Goal: Task Accomplishment & Management: Use online tool/utility

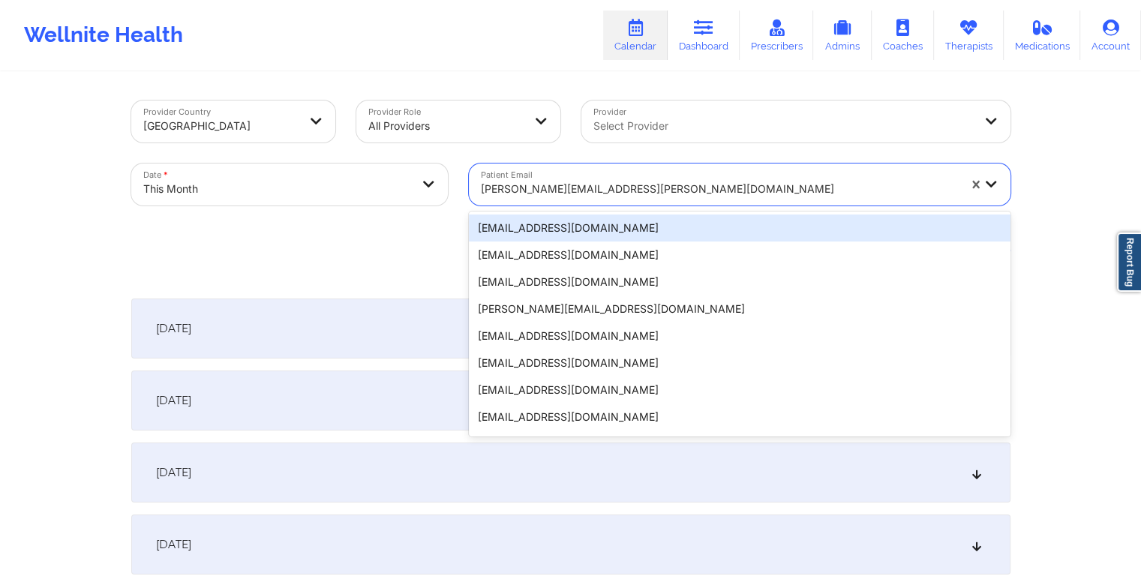
click at [587, 193] on div at bounding box center [719, 189] width 477 height 18
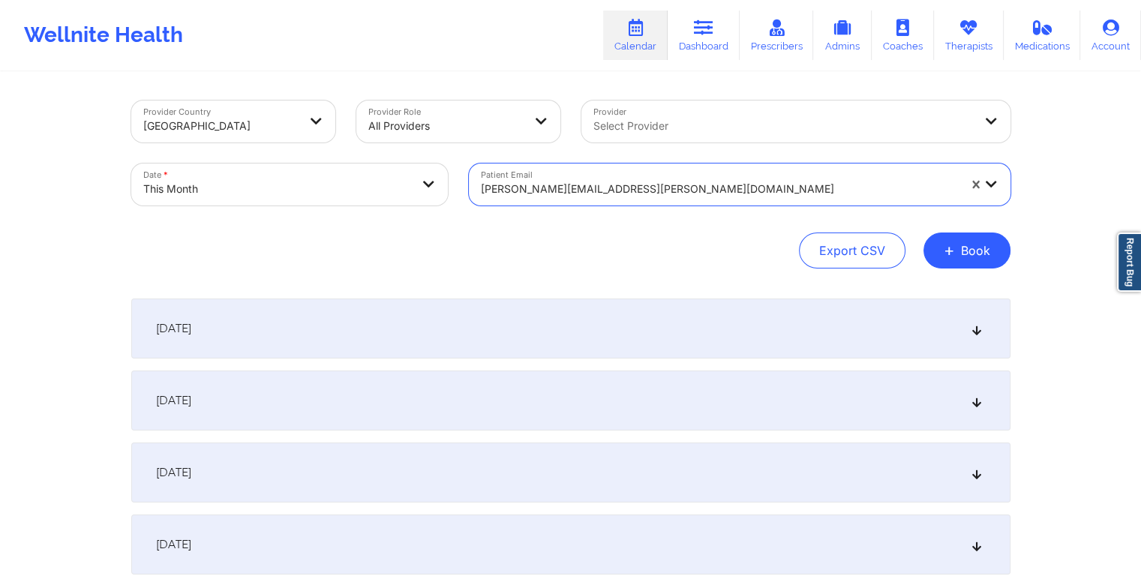
click at [587, 193] on div at bounding box center [719, 189] width 477 height 18
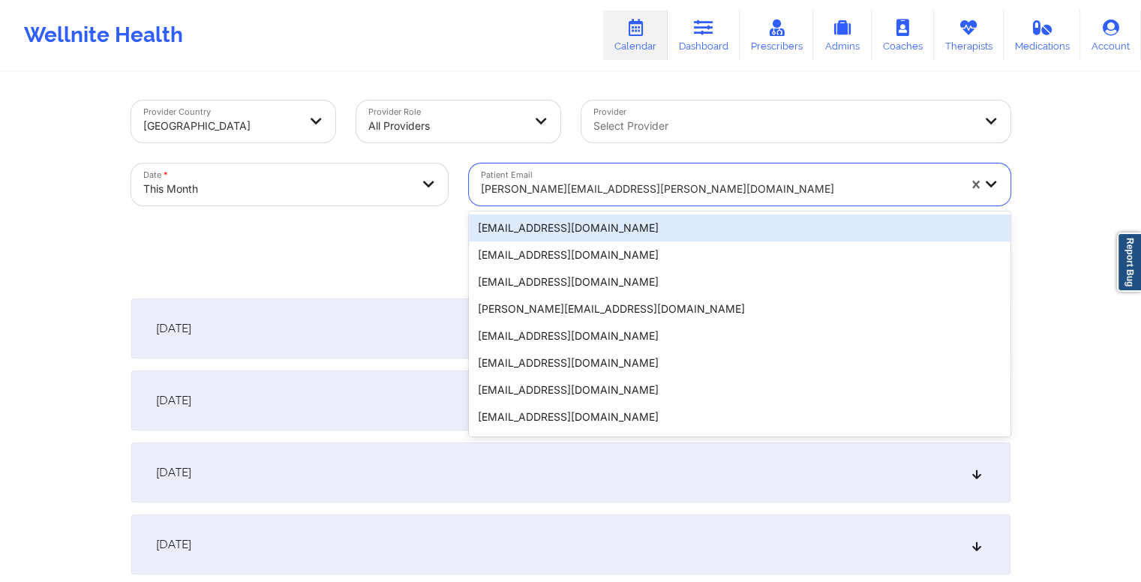
click at [587, 193] on div at bounding box center [719, 189] width 477 height 18
paste input "[EMAIL_ADDRESS][DOMAIN_NAME]"
type input "[EMAIL_ADDRESS][DOMAIN_NAME]"
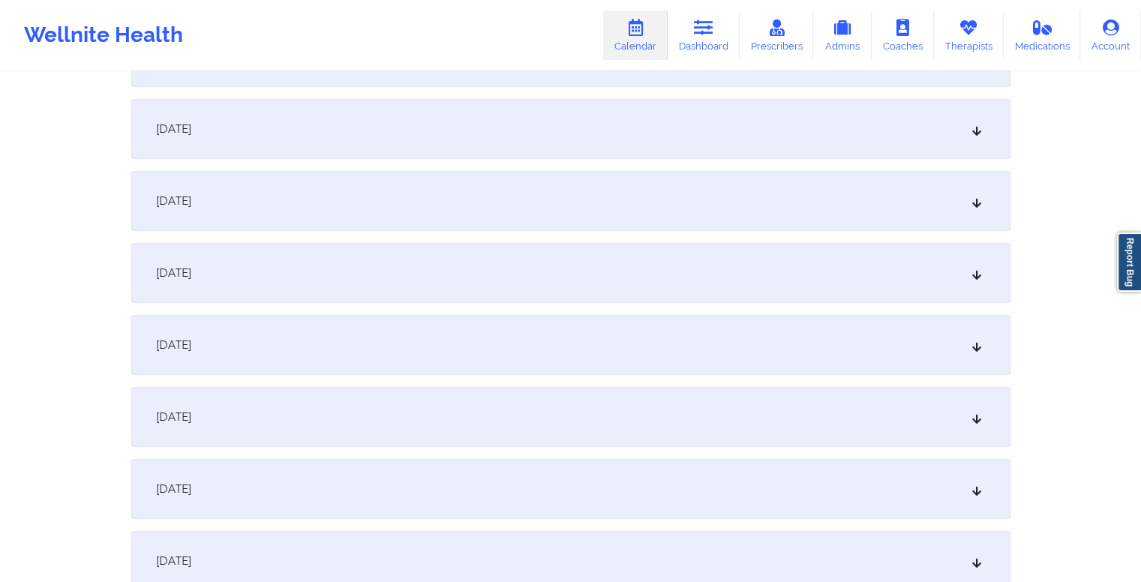
scroll to position [993, 0]
click at [523, 282] on div "[DATE]" at bounding box center [570, 271] width 879 height 60
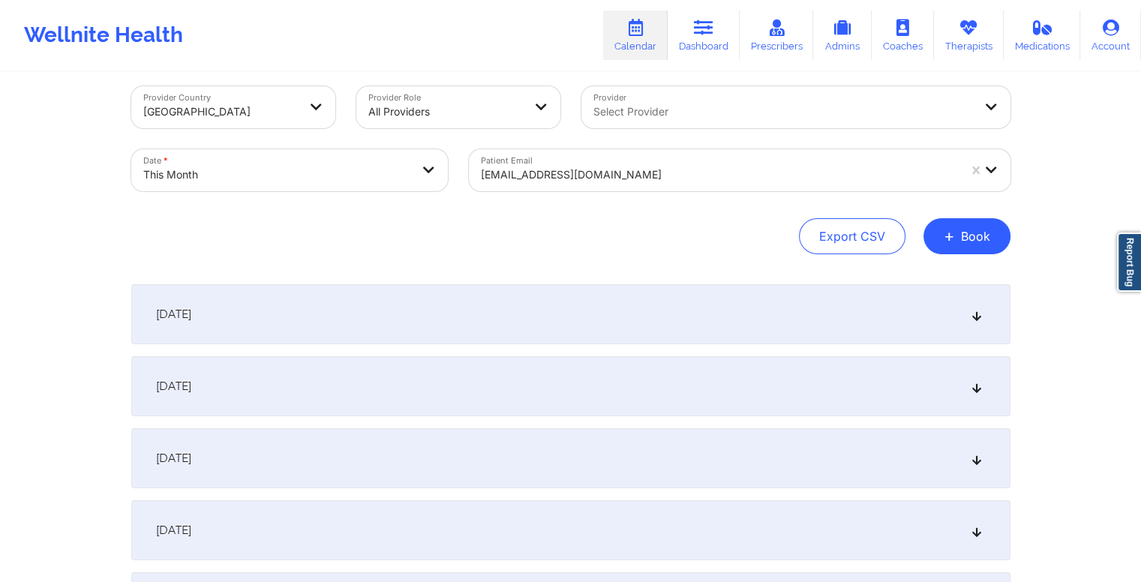
scroll to position [0, 0]
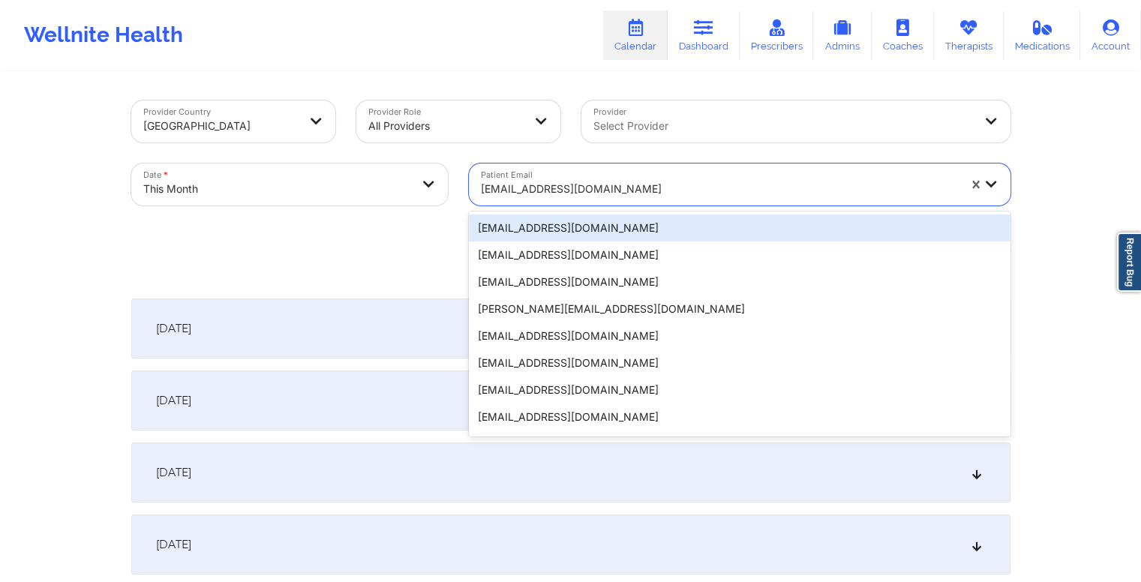
click at [562, 188] on div at bounding box center [719, 189] width 477 height 18
paste input "[EMAIL_ADDRESS][DOMAIN_NAME]"
type input "[EMAIL_ADDRESS][DOMAIN_NAME]"
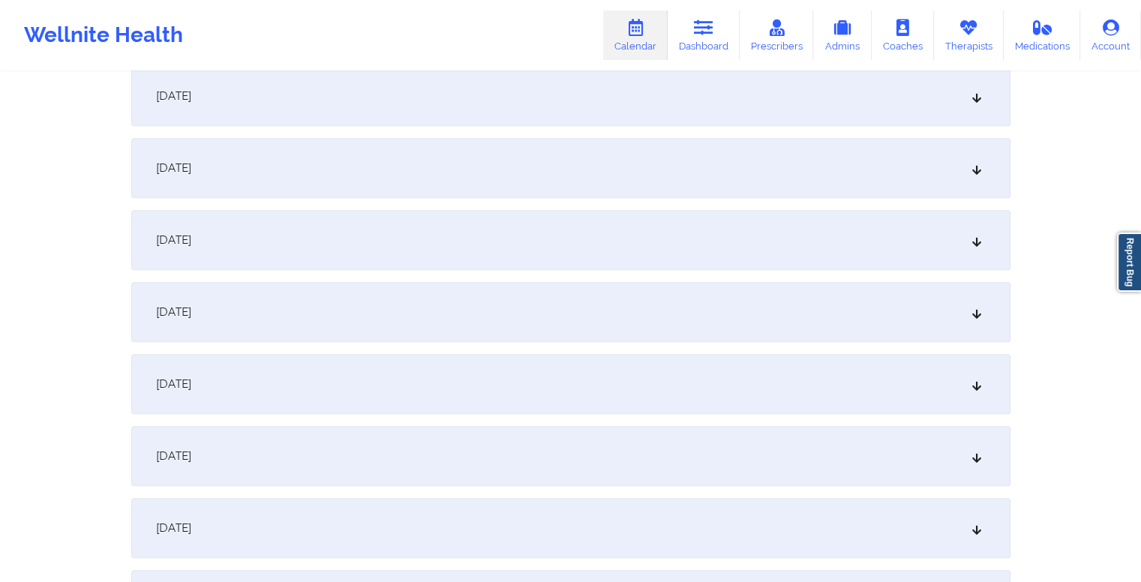
scroll to position [920, 0]
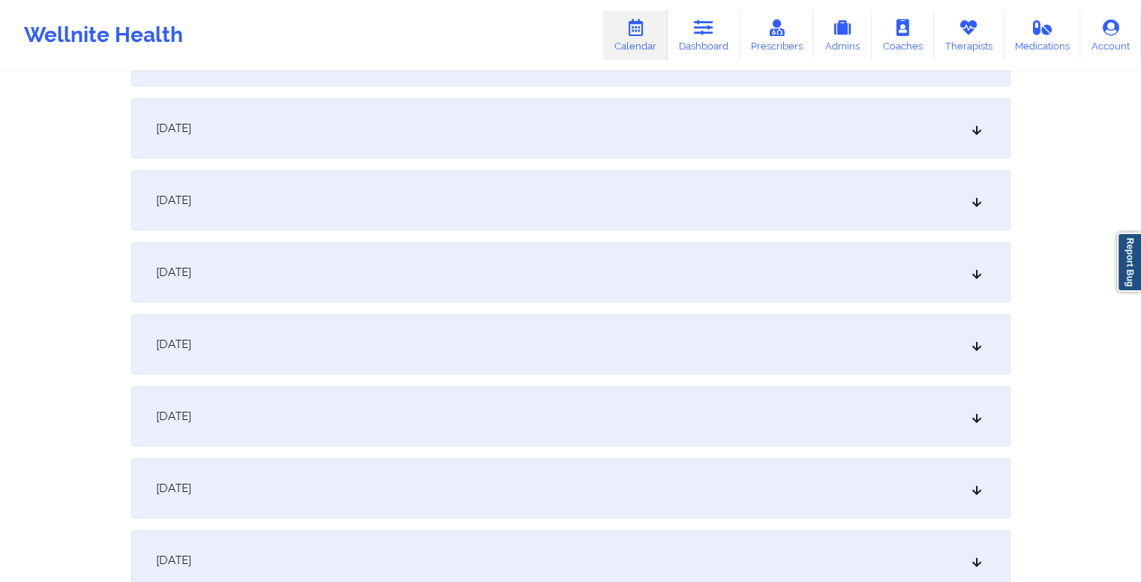
click at [476, 350] on div "[DATE]" at bounding box center [570, 344] width 879 height 60
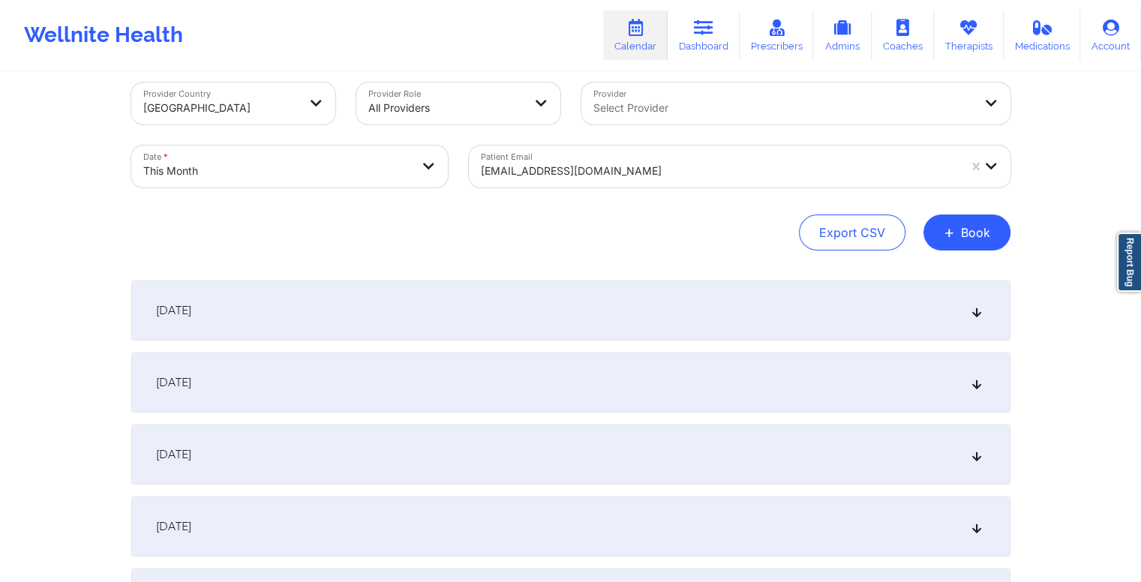
scroll to position [0, 0]
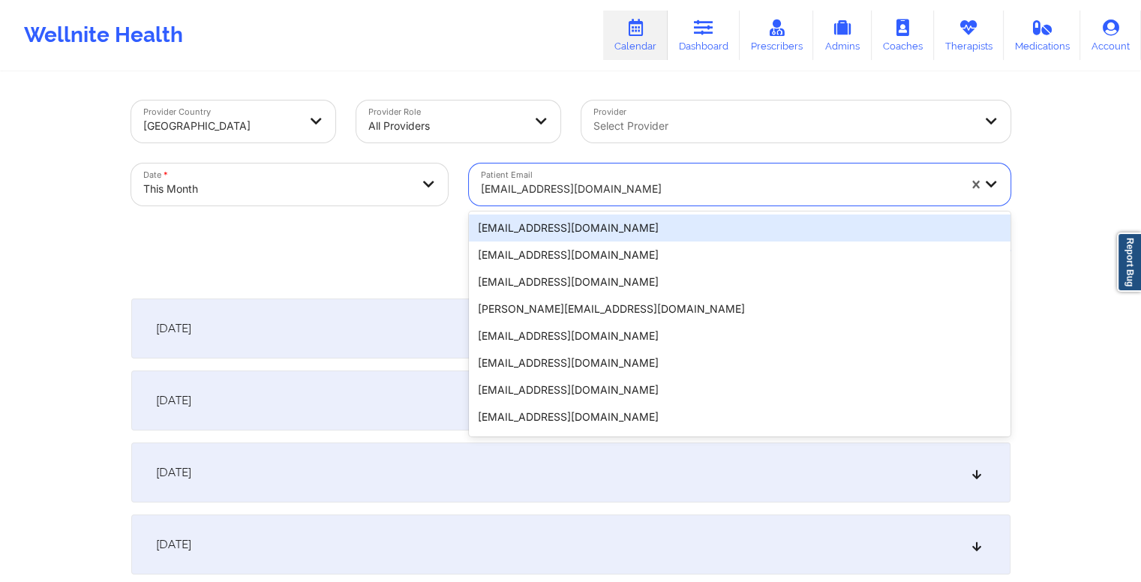
click at [630, 182] on div at bounding box center [719, 189] width 477 height 18
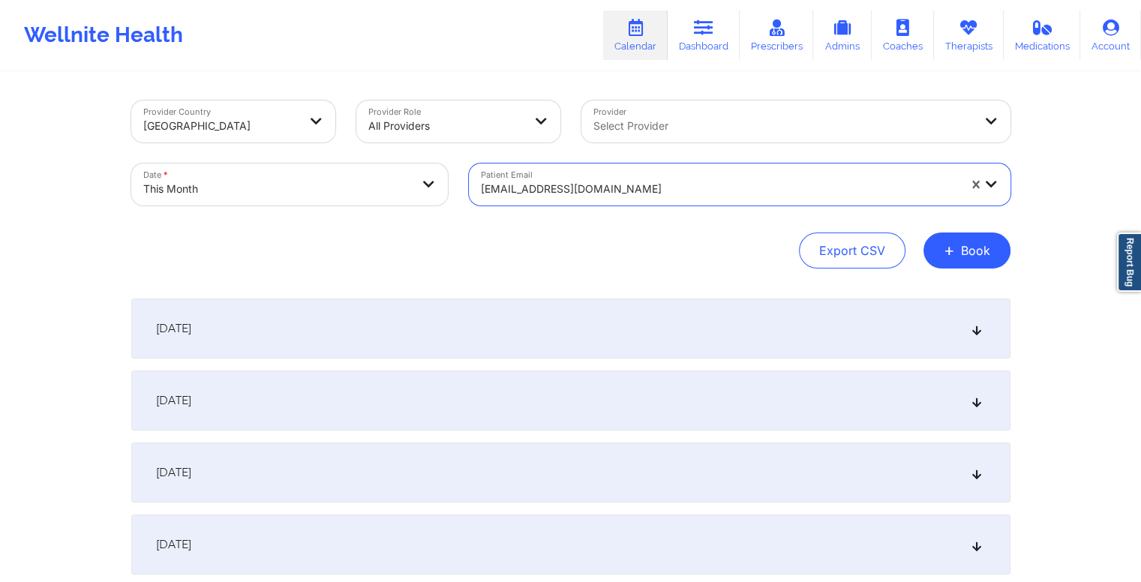
click at [630, 182] on div at bounding box center [719, 189] width 477 height 18
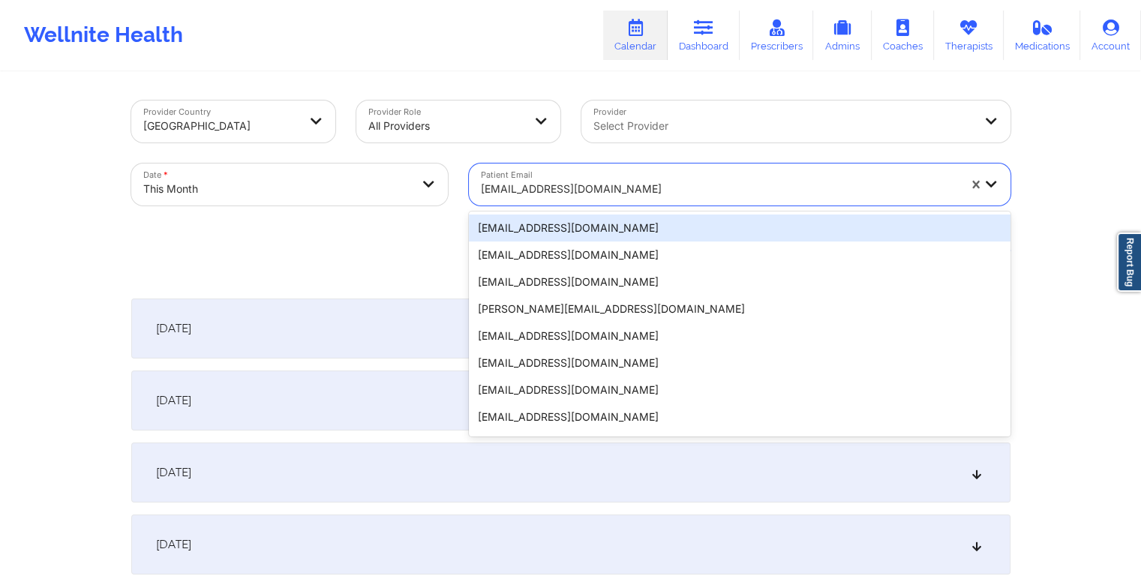
click at [630, 182] on div at bounding box center [719, 189] width 477 height 18
paste input "[EMAIL_ADDRESS][DOMAIN_NAME]"
type input "[EMAIL_ADDRESS][DOMAIN_NAME]"
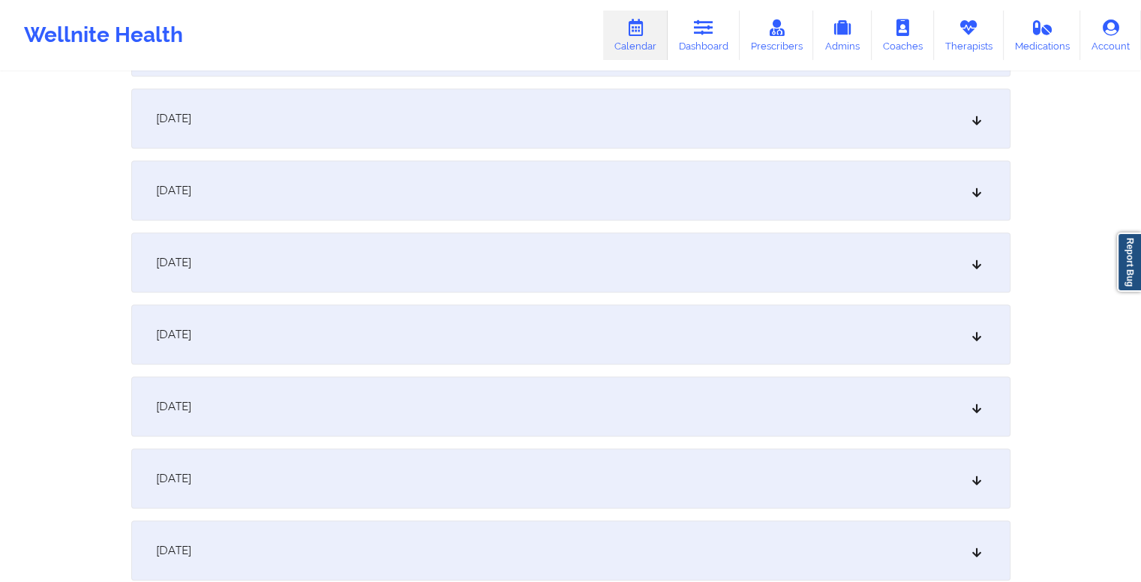
scroll to position [882, 0]
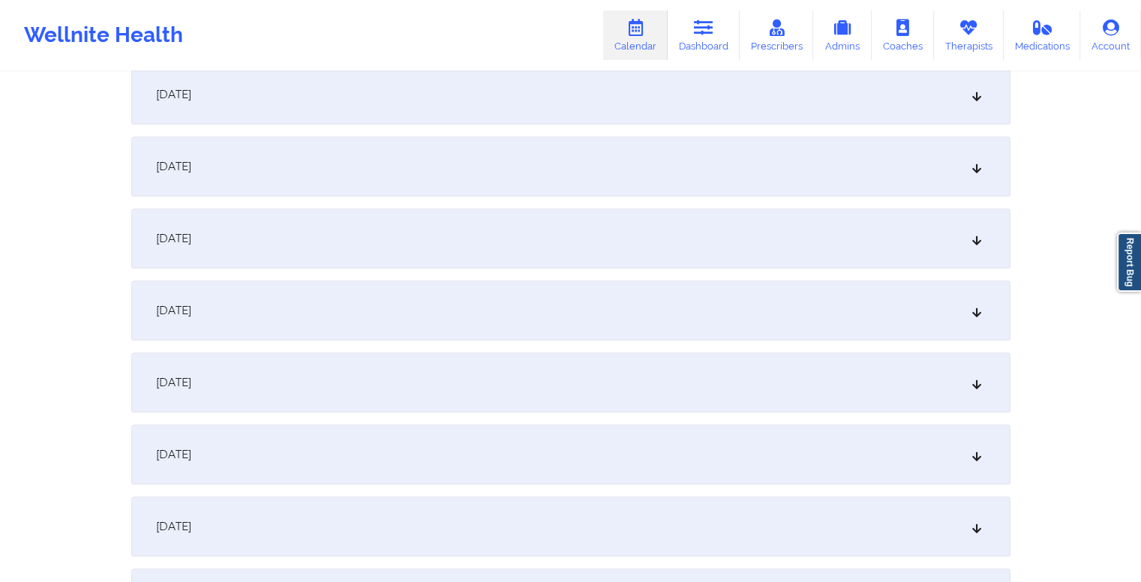
click at [492, 382] on div "[DATE]" at bounding box center [570, 382] width 879 height 60
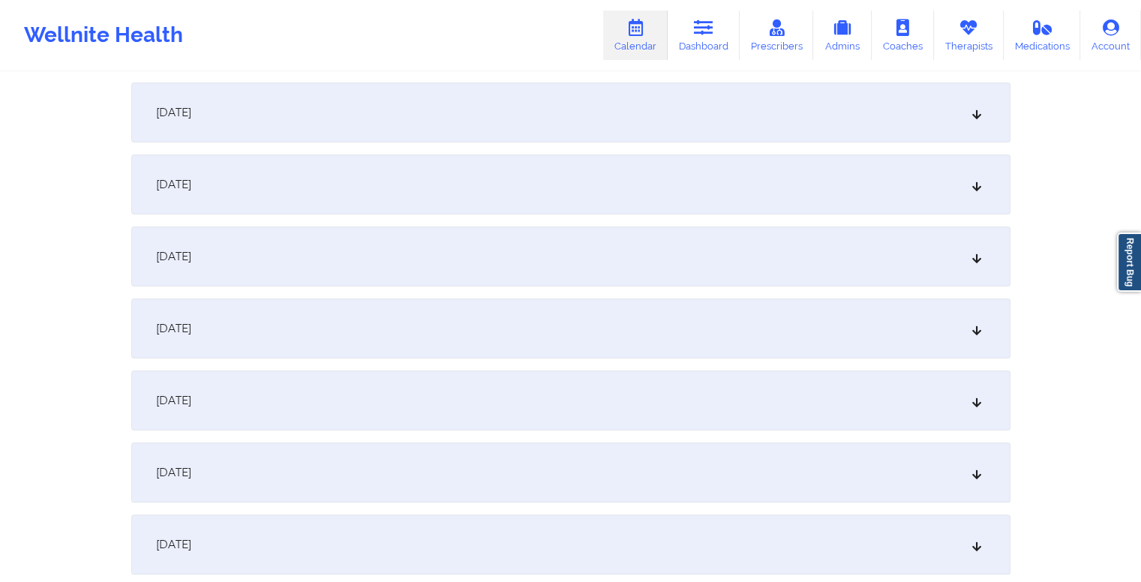
scroll to position [0, 0]
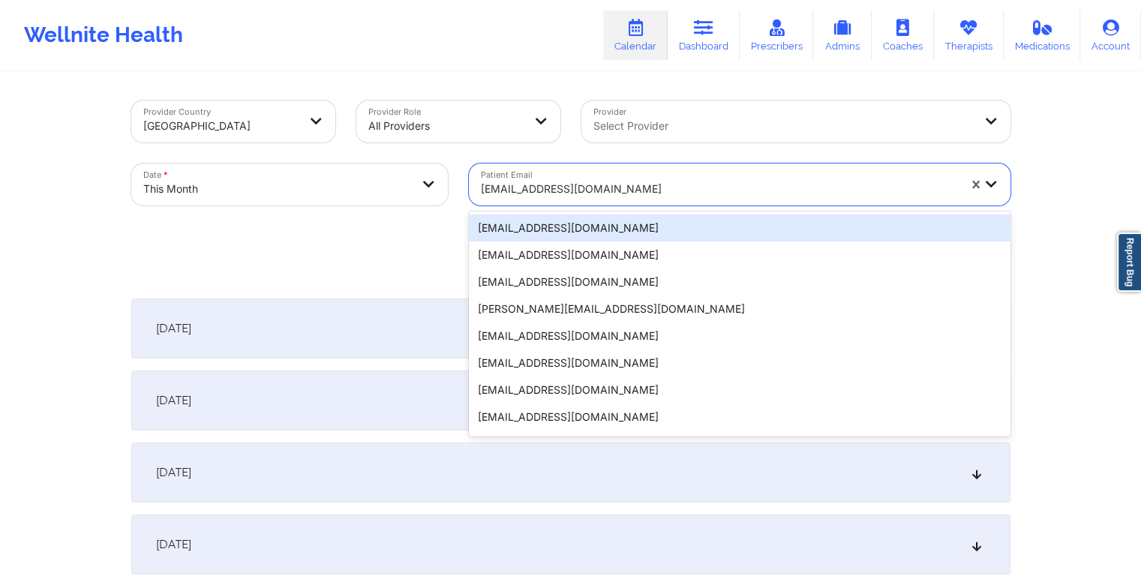
click at [593, 189] on div at bounding box center [719, 189] width 477 height 18
paste input "[EMAIL_ADDRESS][DOMAIN_NAME]"
type input "[EMAIL_ADDRESS][DOMAIN_NAME]"
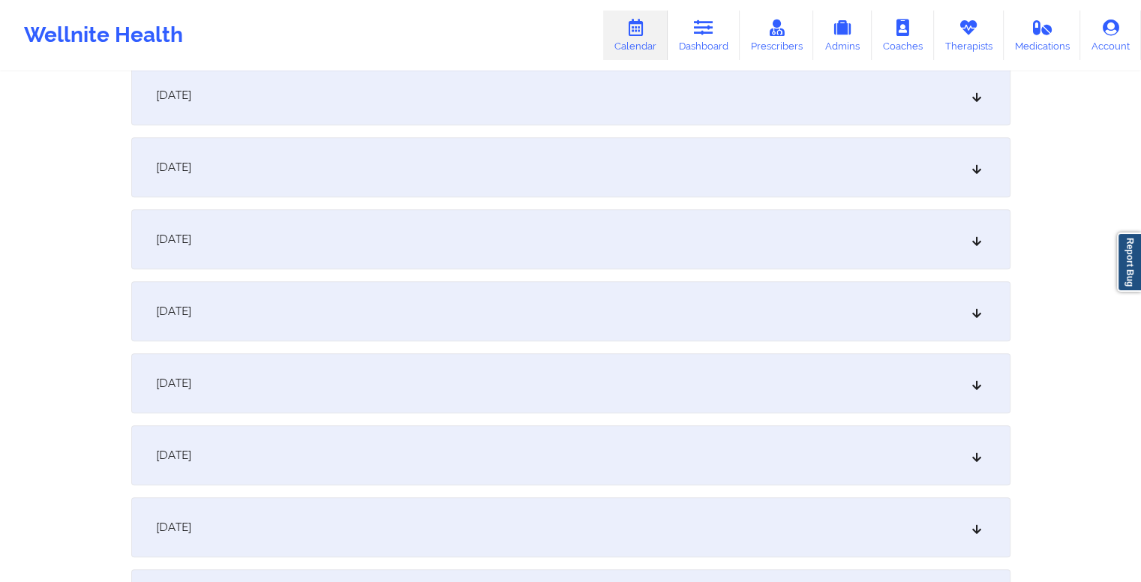
scroll to position [991, 0]
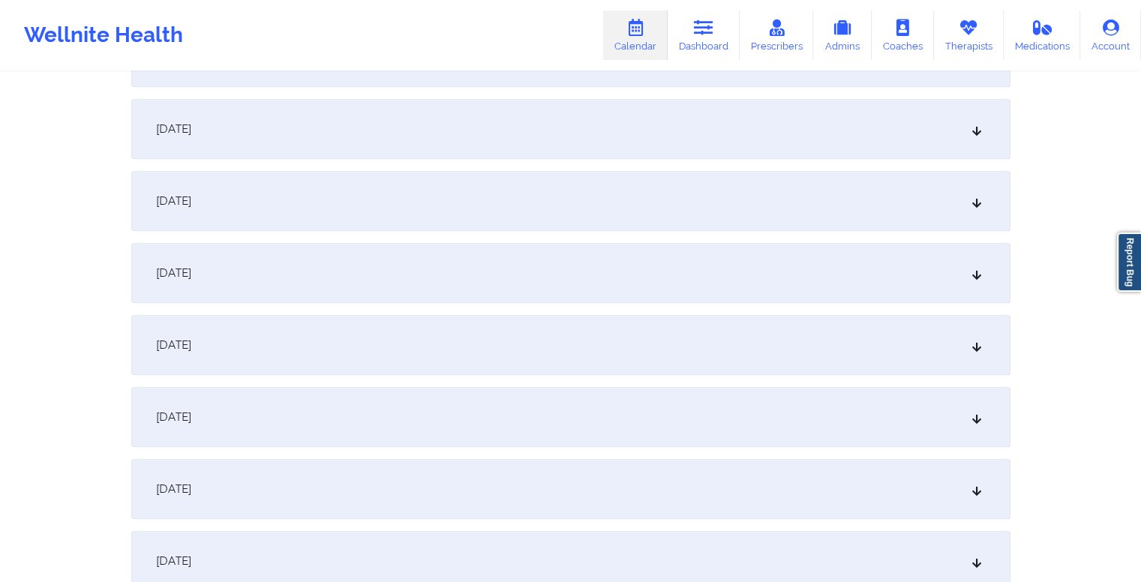
click at [409, 282] on div "[DATE]" at bounding box center [570, 273] width 879 height 60
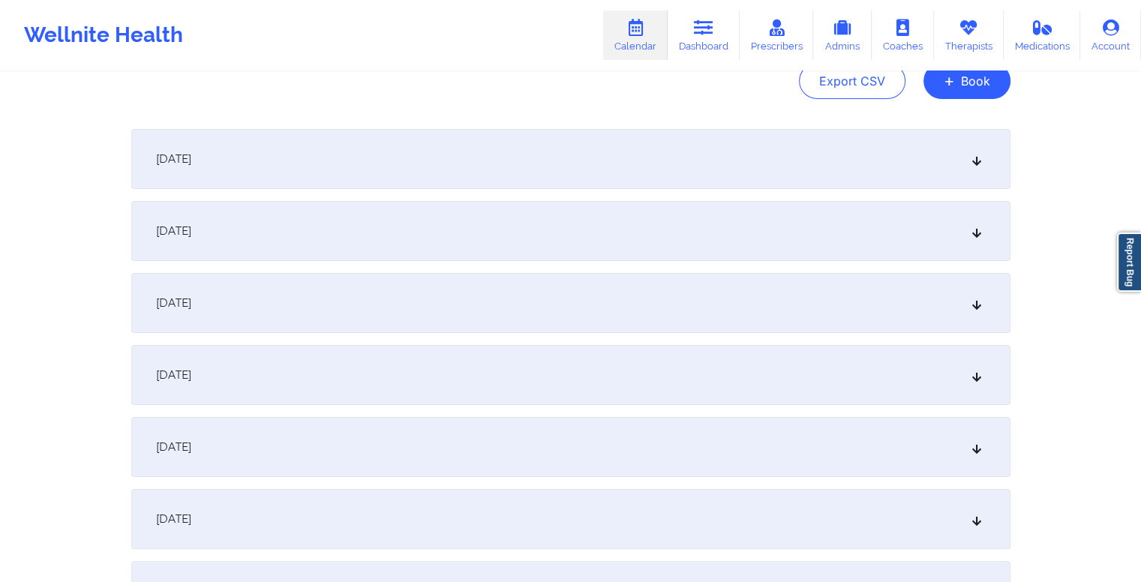
scroll to position [0, 0]
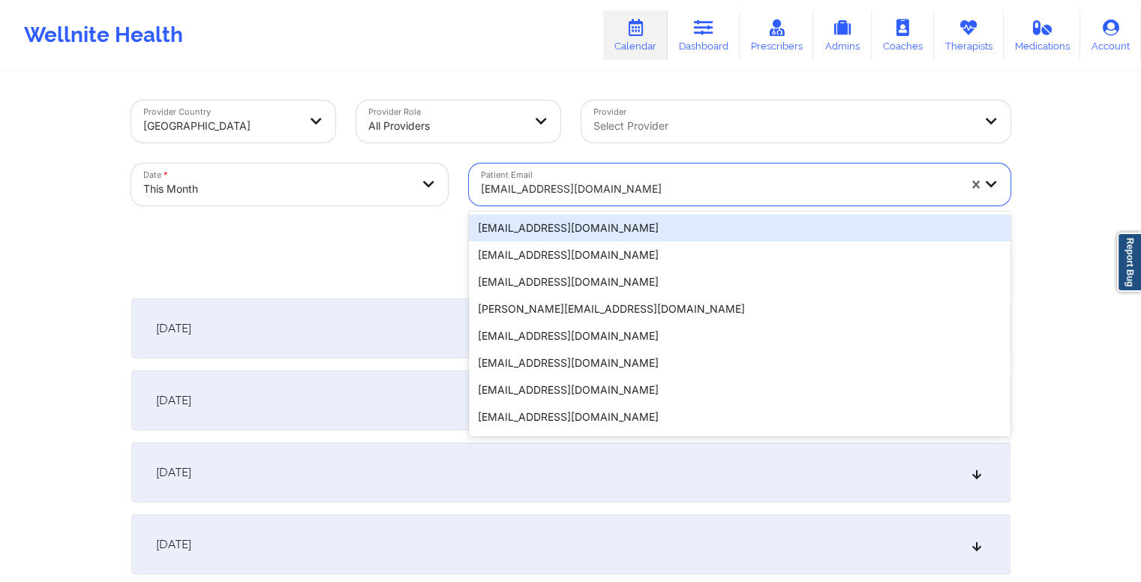
click at [610, 186] on div at bounding box center [719, 189] width 477 height 18
paste input "[EMAIL_ADDRESS][DOMAIN_NAME]"
type input "[EMAIL_ADDRESS][DOMAIN_NAME]"
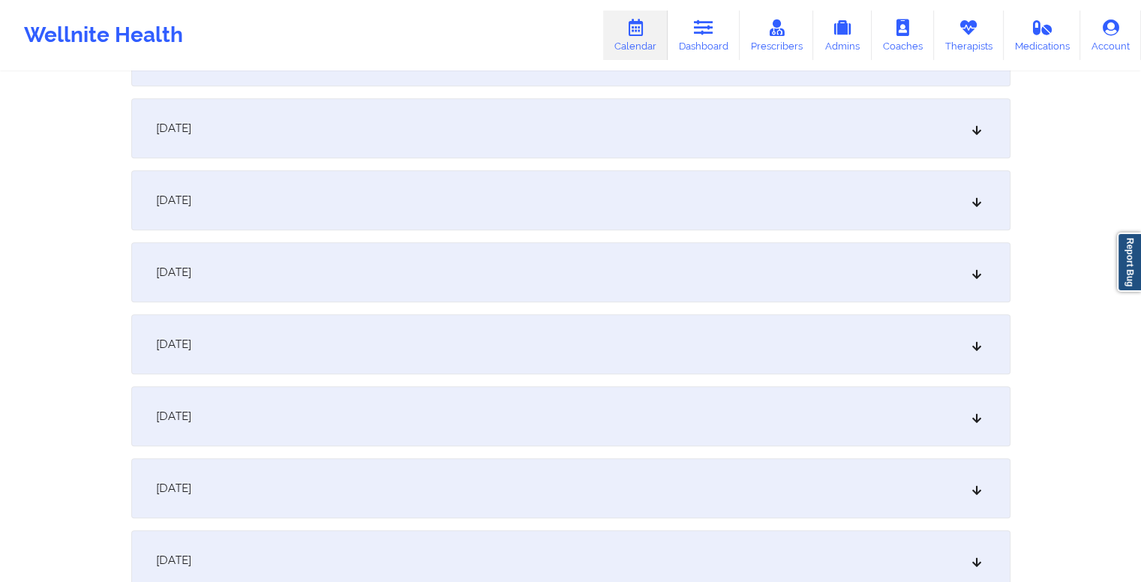
scroll to position [921, 0]
click at [480, 354] on div "[DATE]" at bounding box center [570, 343] width 879 height 60
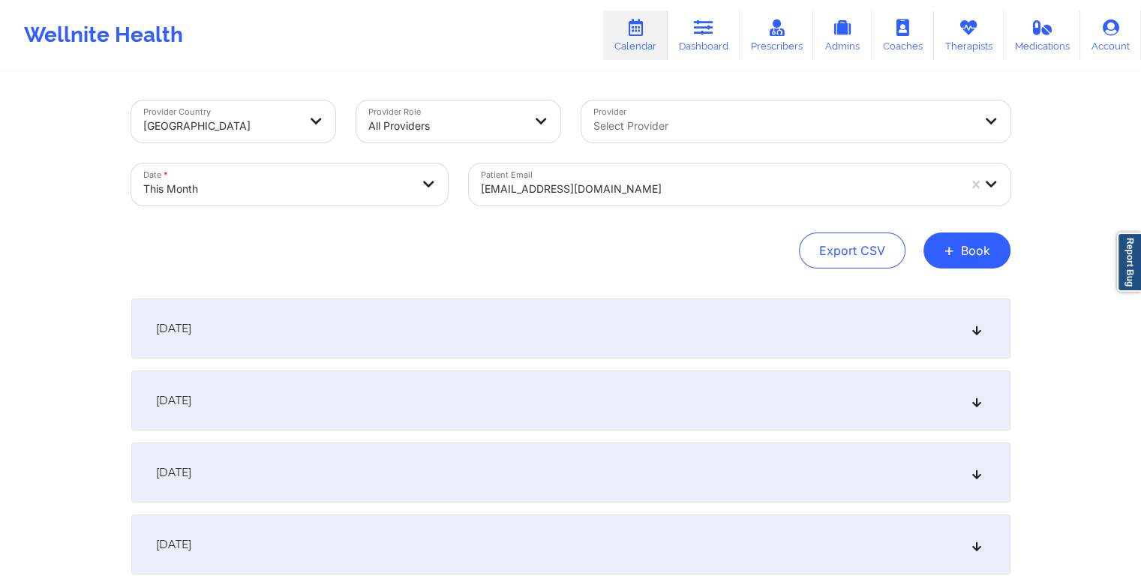
scroll to position [0, 0]
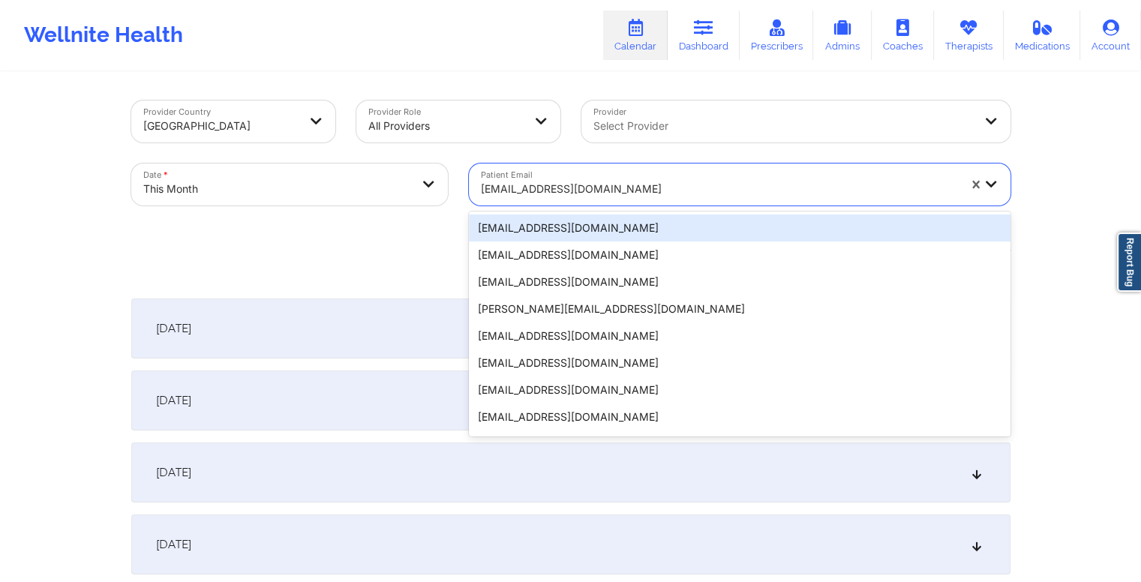
click at [615, 187] on div at bounding box center [719, 189] width 477 height 18
paste input "[PERSON_NAME][EMAIL_ADDRESS][PERSON_NAME][DOMAIN_NAME]"
type input "[PERSON_NAME][EMAIL_ADDRESS][PERSON_NAME][DOMAIN_NAME]"
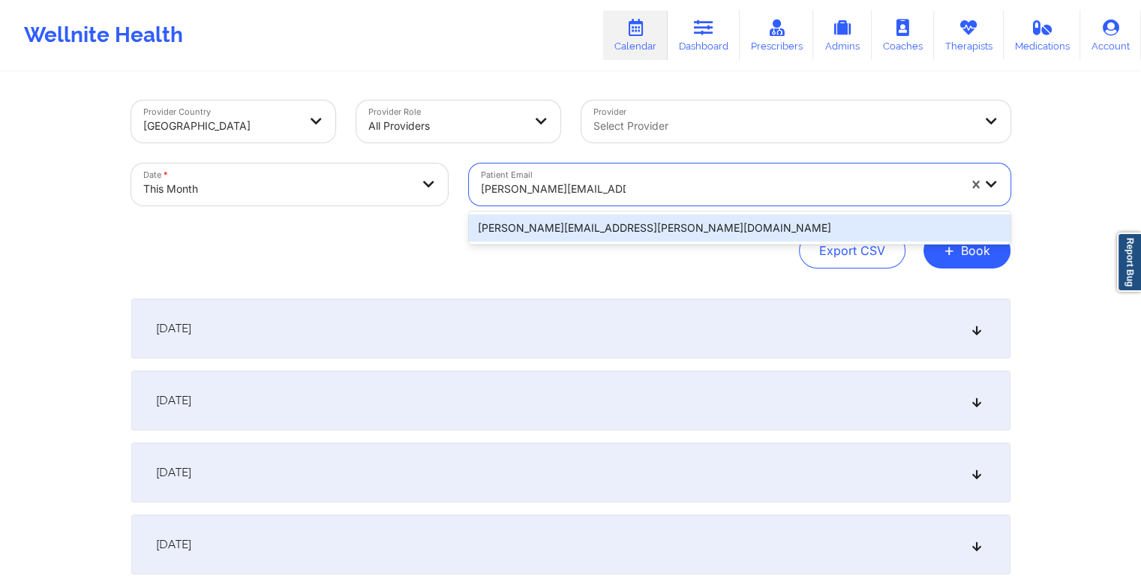
click at [664, 232] on div "[PERSON_NAME][EMAIL_ADDRESS][PERSON_NAME][DOMAIN_NAME]" at bounding box center [739, 227] width 541 height 27
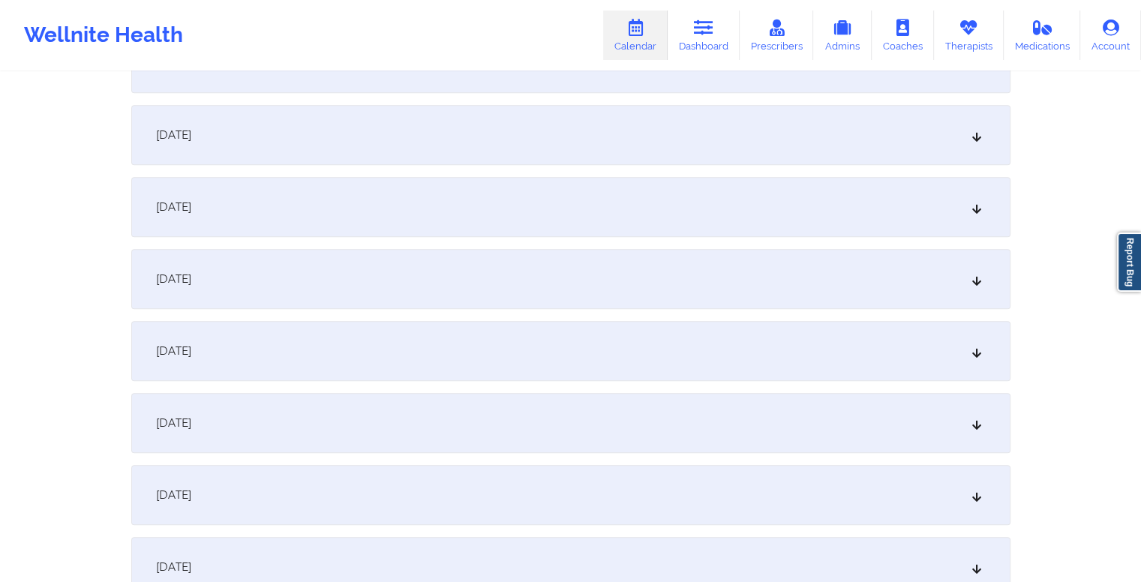
scroll to position [1115, 0]
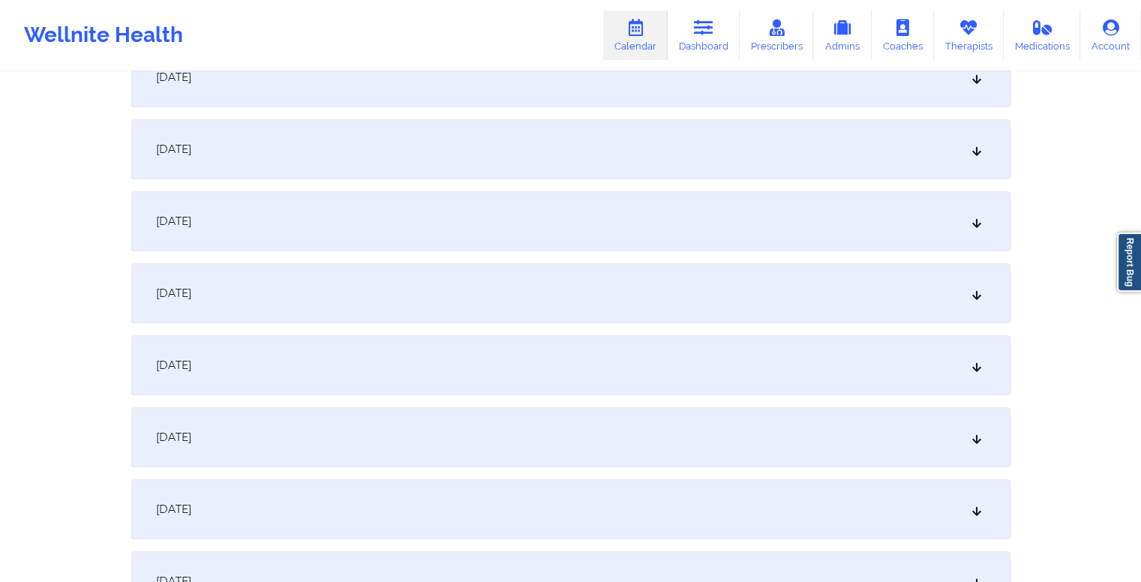
click at [387, 147] on div "[DATE]" at bounding box center [570, 149] width 879 height 60
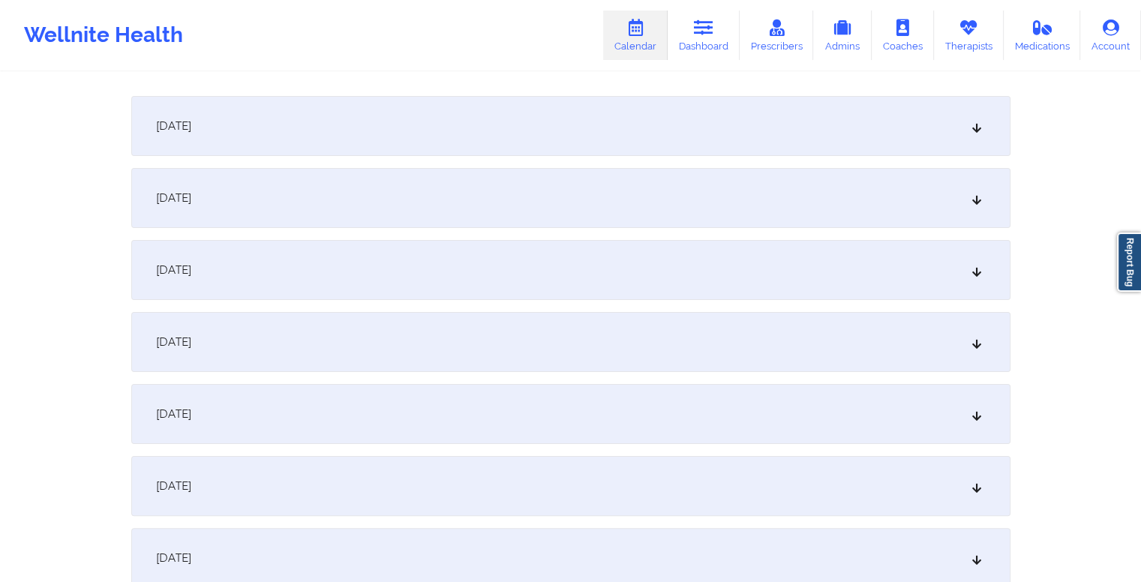
scroll to position [0, 0]
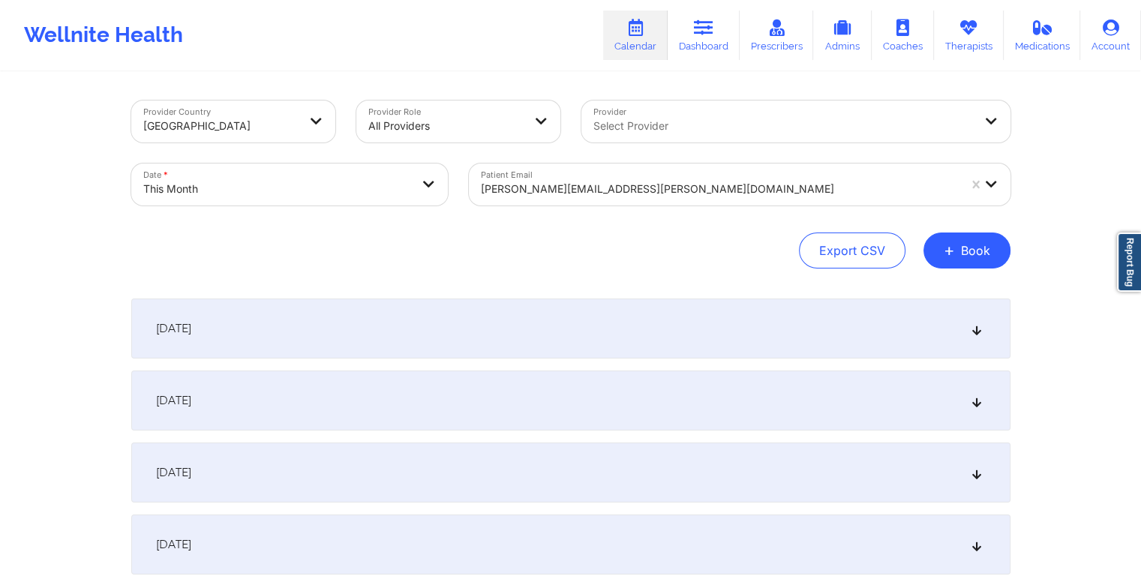
click at [606, 197] on div at bounding box center [719, 189] width 477 height 18
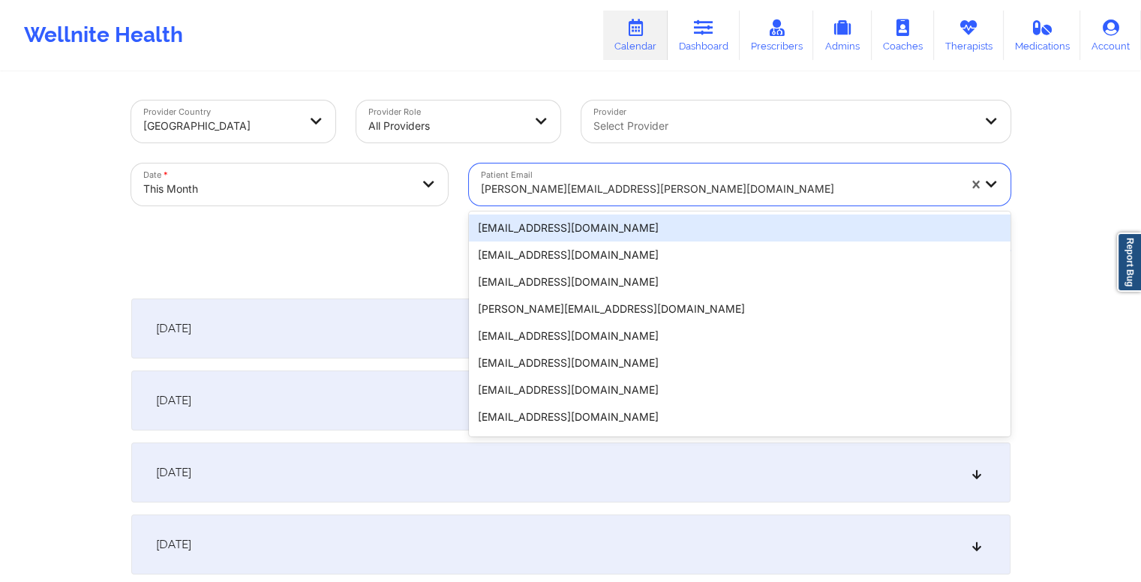
click at [606, 197] on div at bounding box center [719, 189] width 477 height 18
paste input "[EMAIL_ADDRESS][DOMAIN_NAME]"
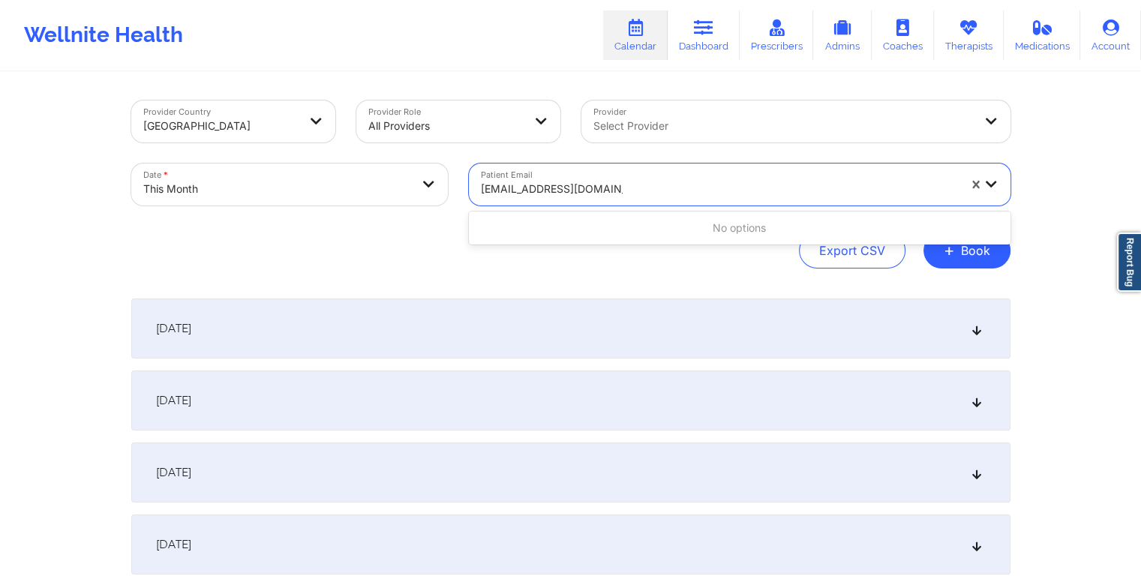
paste input "[PERSON_NAME]"
type input "[PERSON_NAME]"
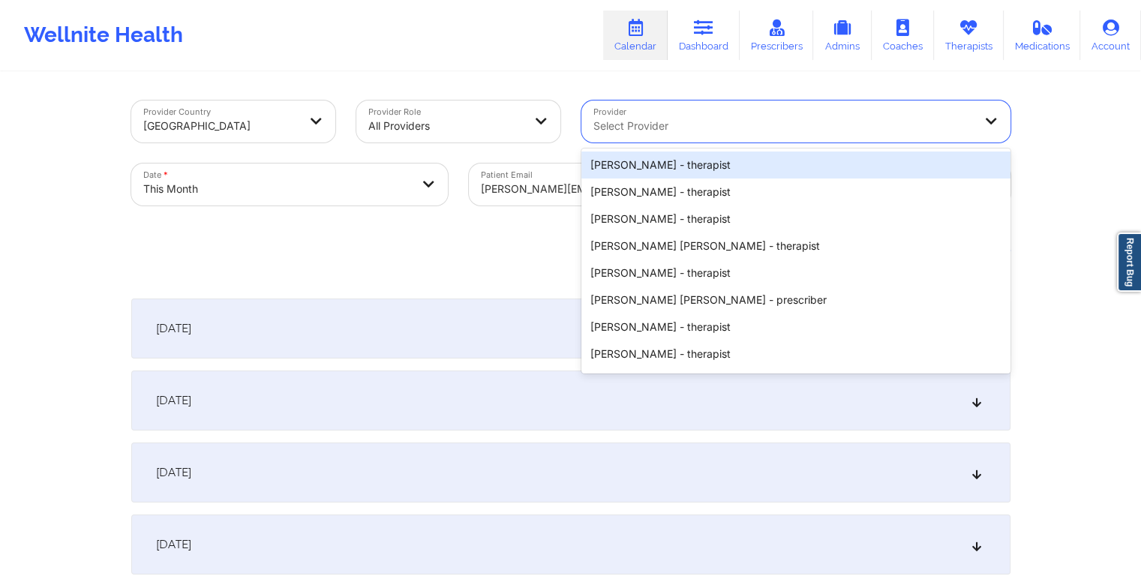
click at [668, 127] on div at bounding box center [782, 126] width 379 height 18
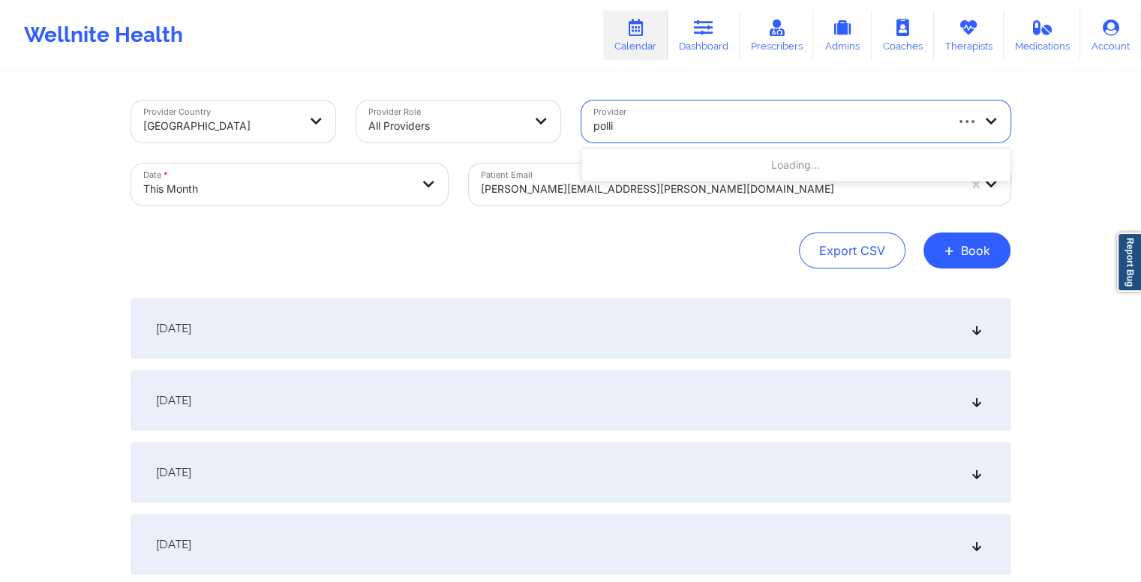
type input "pollin"
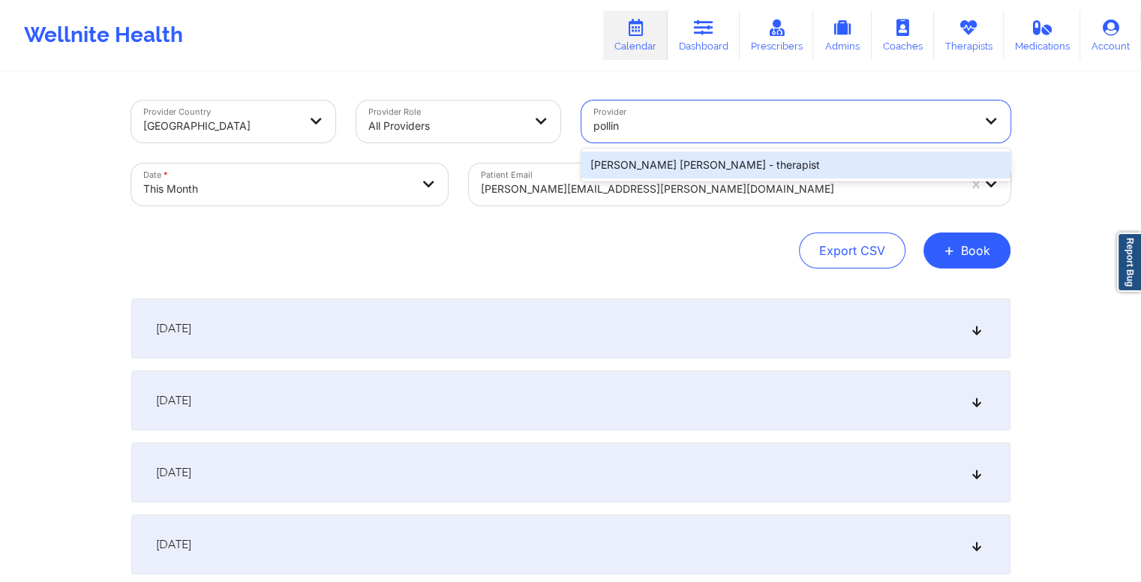
click at [706, 163] on div "[PERSON_NAME] [PERSON_NAME] - therapist" at bounding box center [795, 164] width 429 height 27
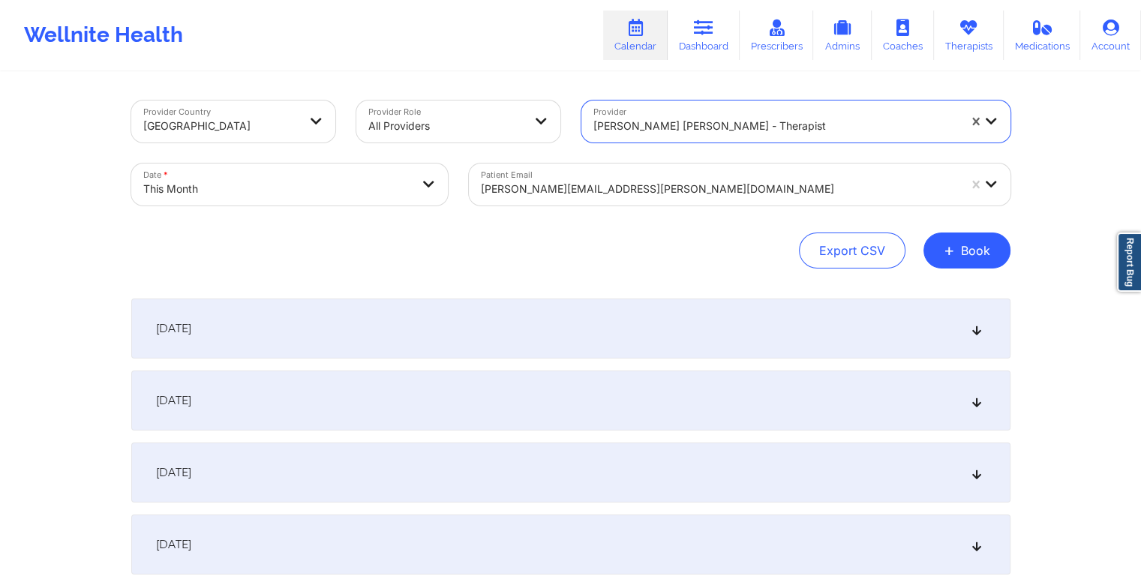
click at [665, 184] on div at bounding box center [719, 189] width 477 height 18
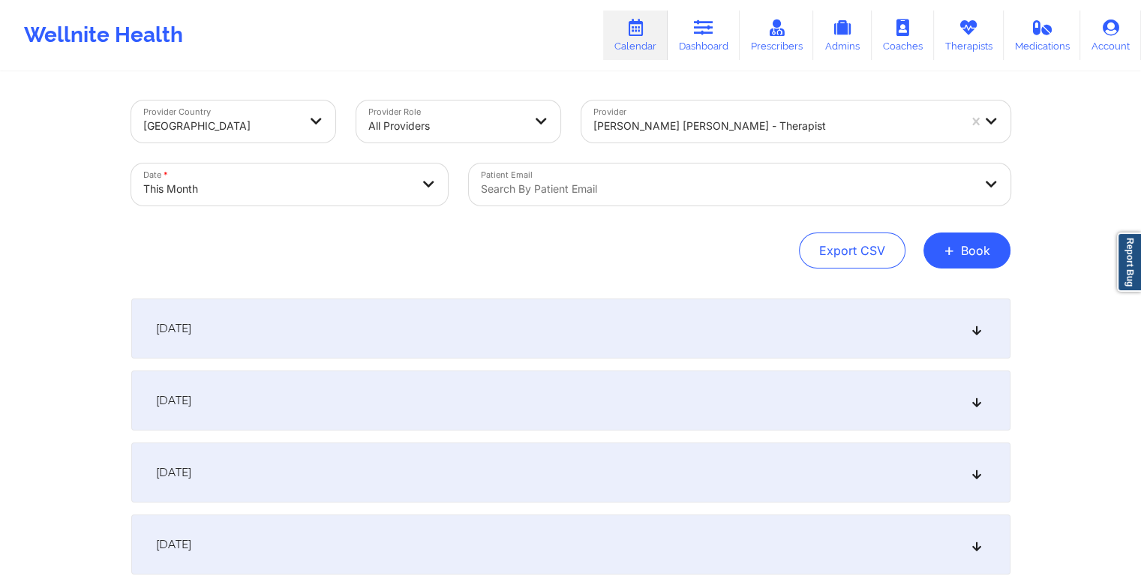
click at [446, 263] on div "Export CSV + Book" at bounding box center [570, 250] width 879 height 36
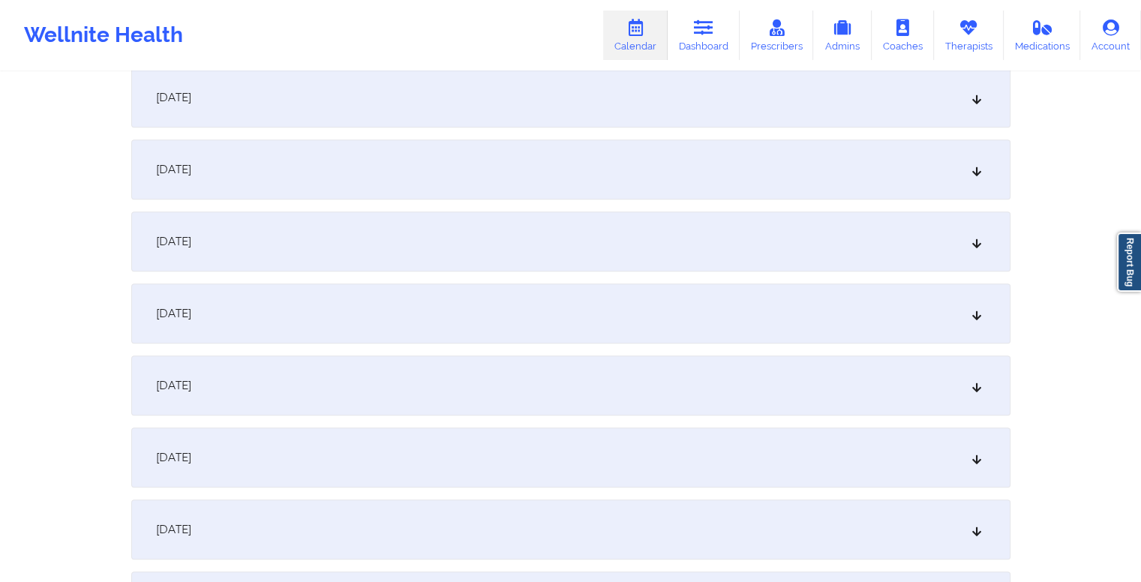
scroll to position [879, 0]
click at [479, 382] on div "[DATE]" at bounding box center [570, 385] width 879 height 60
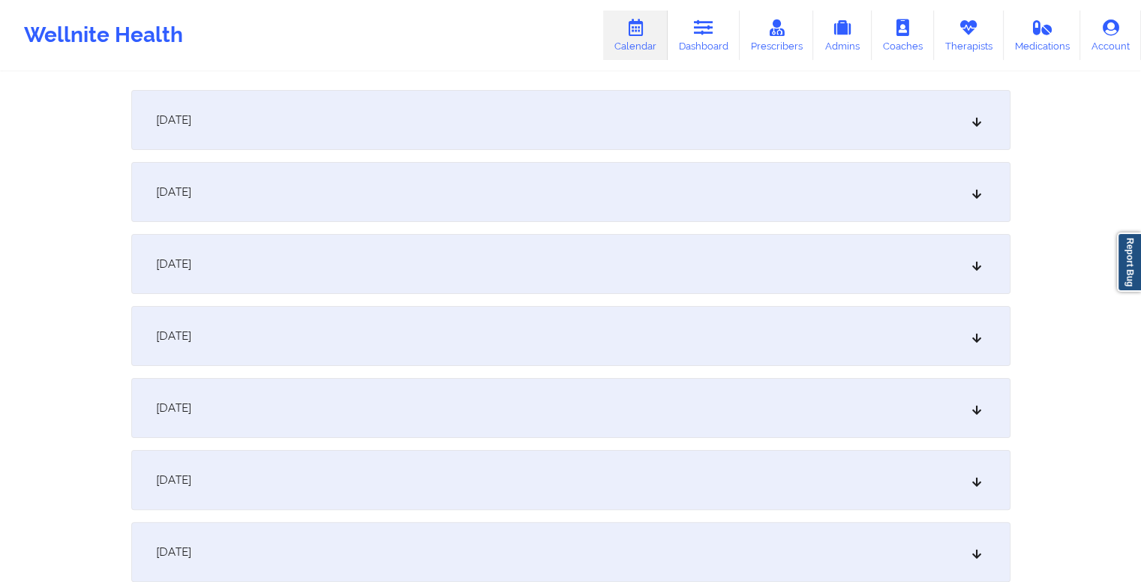
scroll to position [0, 0]
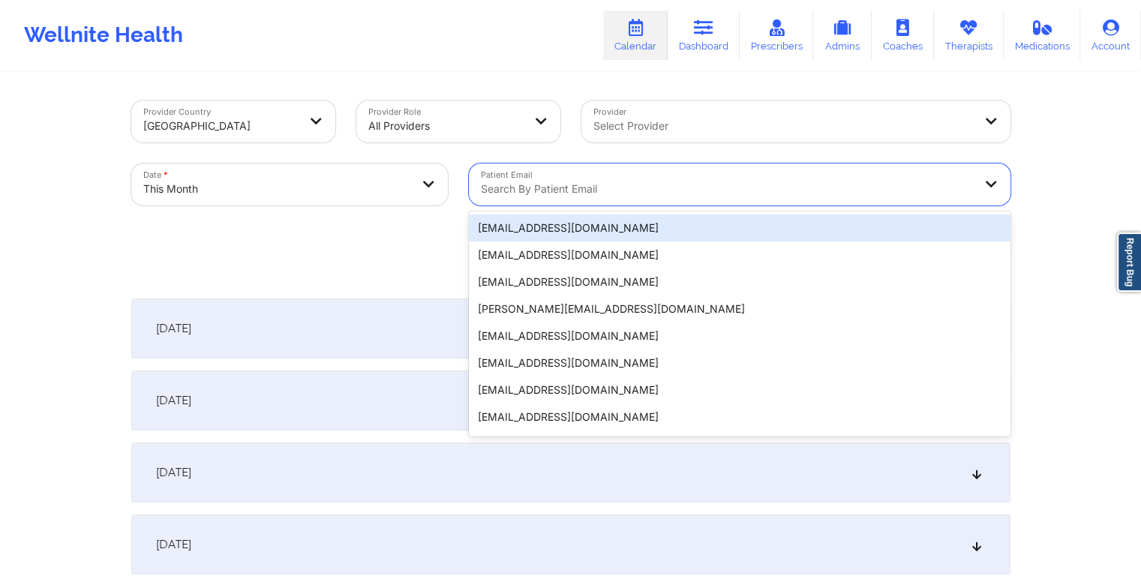
click at [620, 193] on div at bounding box center [727, 189] width 492 height 18
paste input "[EMAIL_ADDRESS][DOMAIN_NAME]"
type input "[EMAIL_ADDRESS][DOMAIN_NAME]"
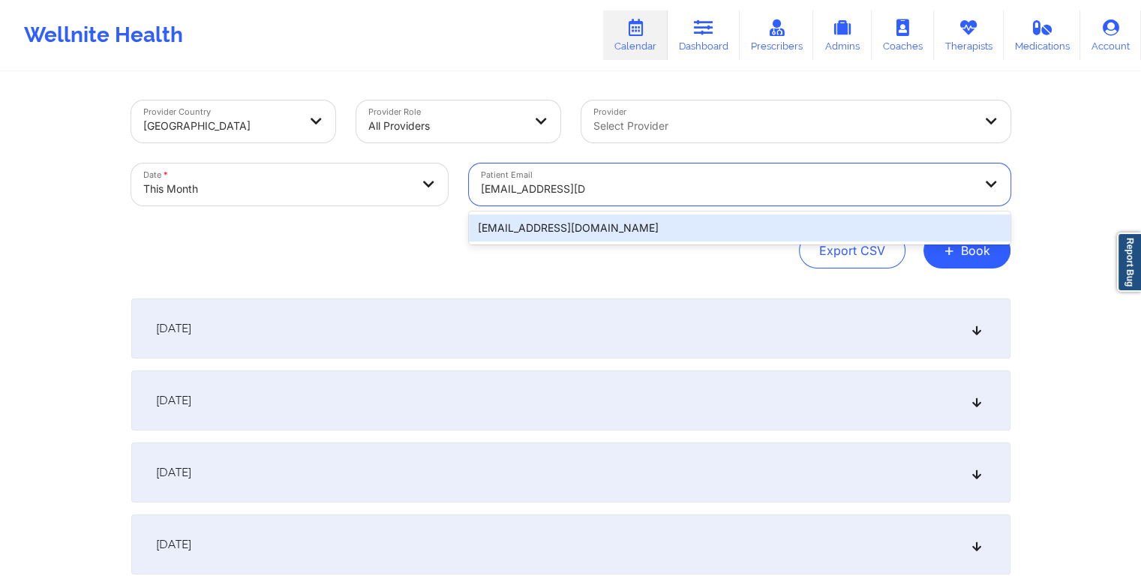
click at [650, 225] on div "[EMAIL_ADDRESS][DOMAIN_NAME]" at bounding box center [739, 227] width 541 height 27
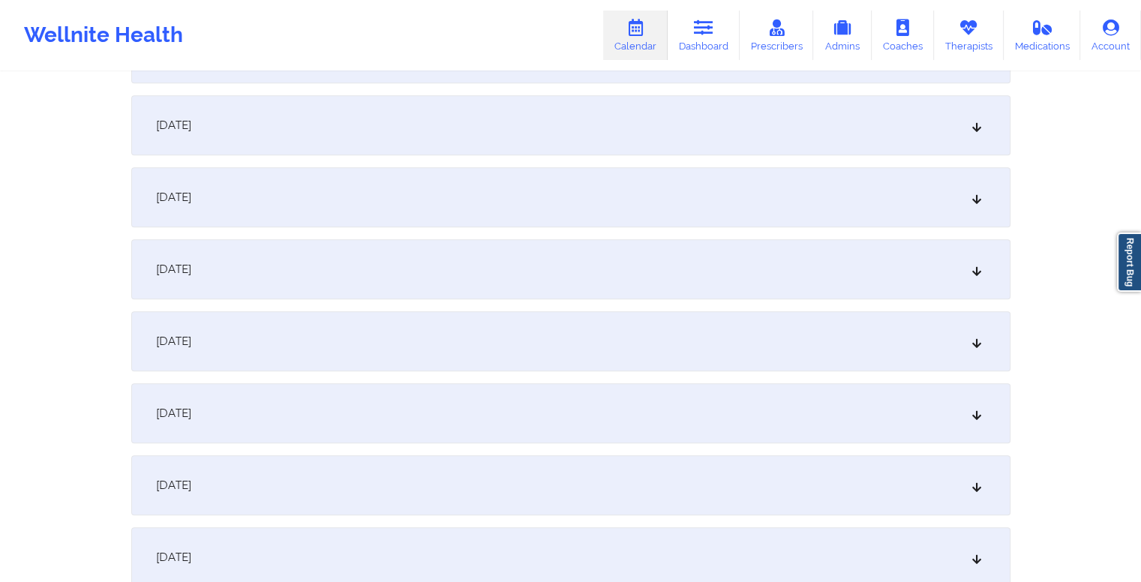
scroll to position [852, 0]
click at [531, 422] on div "[DATE]" at bounding box center [570, 412] width 879 height 60
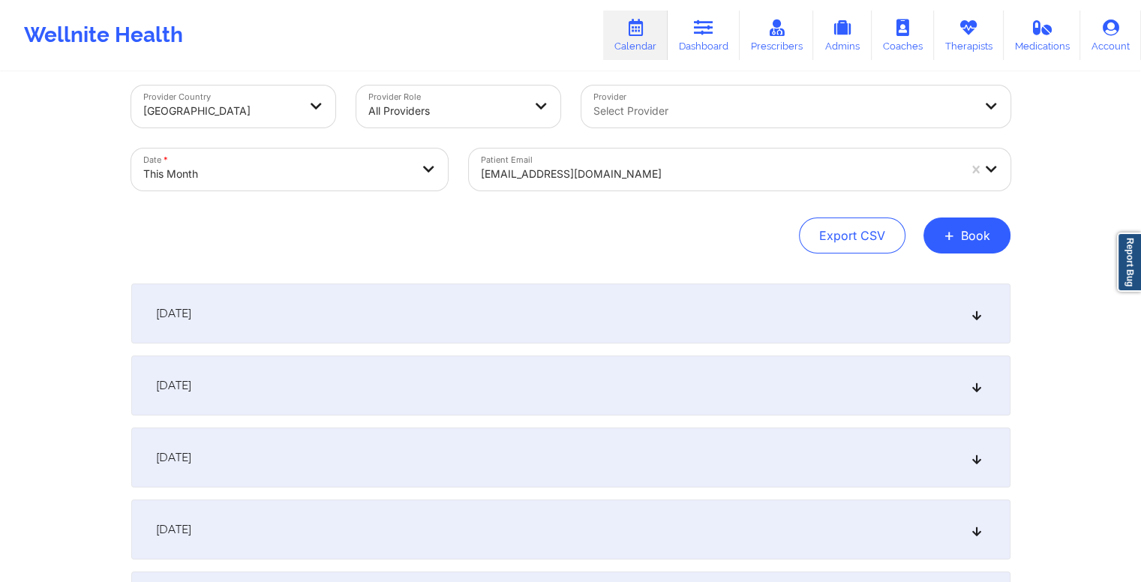
scroll to position [0, 0]
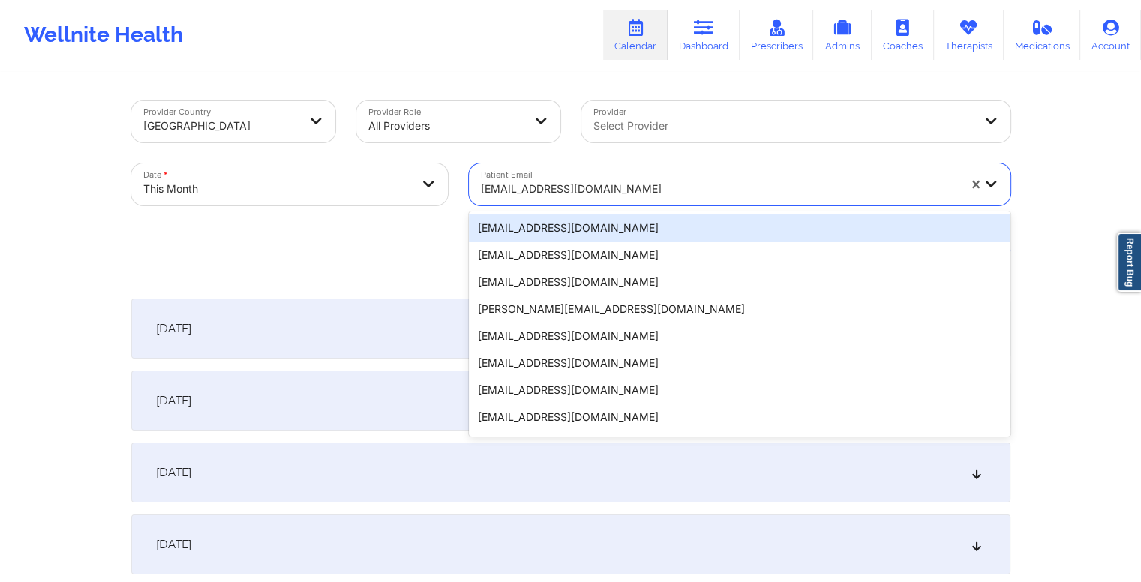
click at [564, 190] on div at bounding box center [719, 189] width 477 height 18
paste input "[EMAIL_ADDRESS][DOMAIN_NAME]"
type input "[EMAIL_ADDRESS][DOMAIN_NAME]"
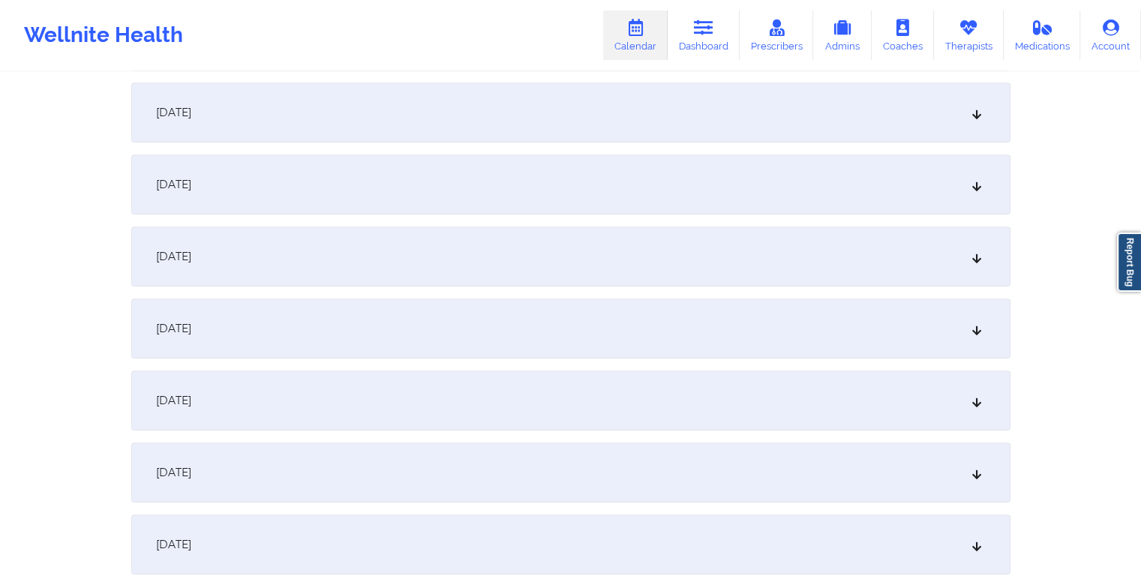
scroll to position [1019, 0]
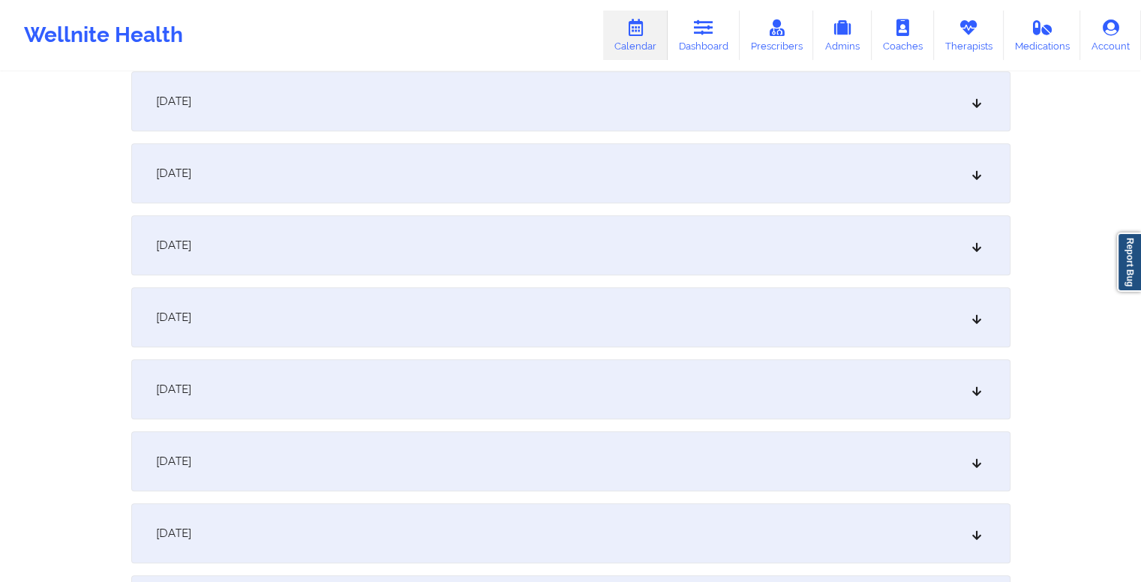
click at [493, 254] on div "[DATE]" at bounding box center [570, 245] width 879 height 60
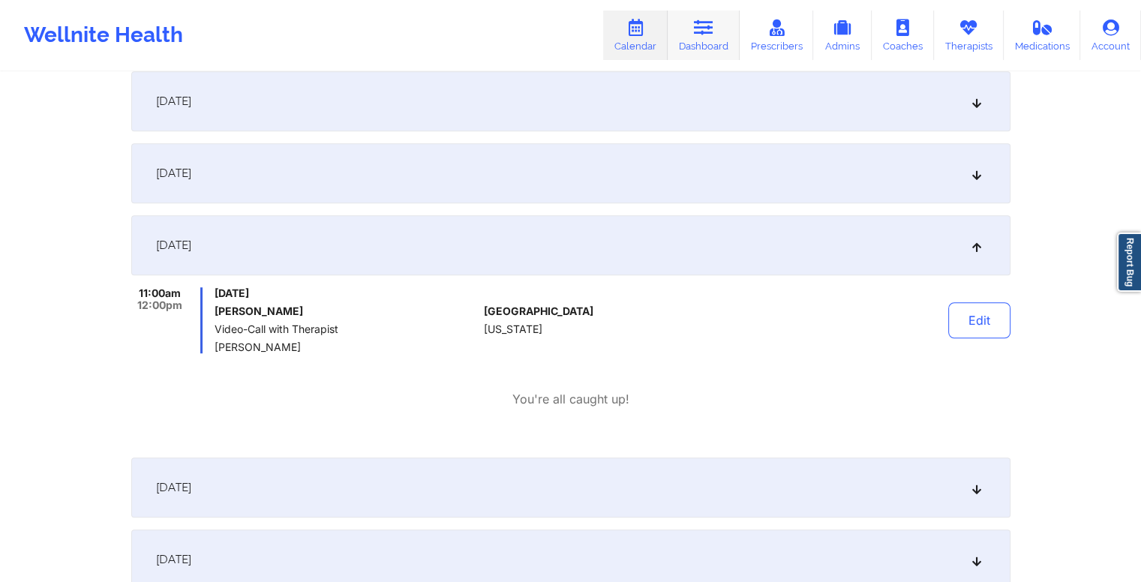
click at [708, 22] on icon at bounding box center [703, 27] width 19 height 16
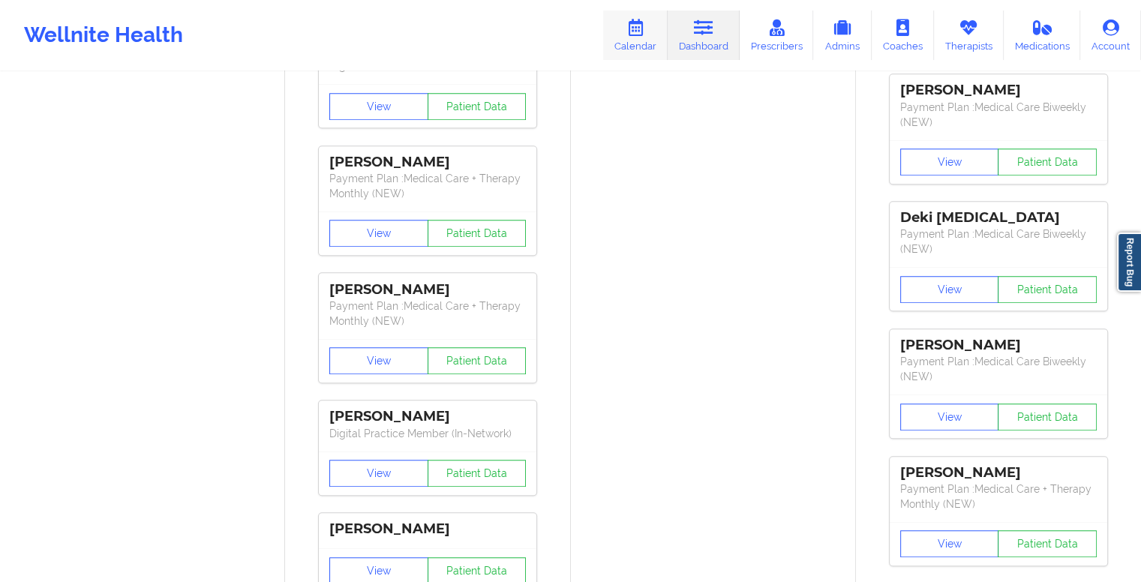
click at [636, 40] on link "Calendar" at bounding box center [635, 34] width 64 height 49
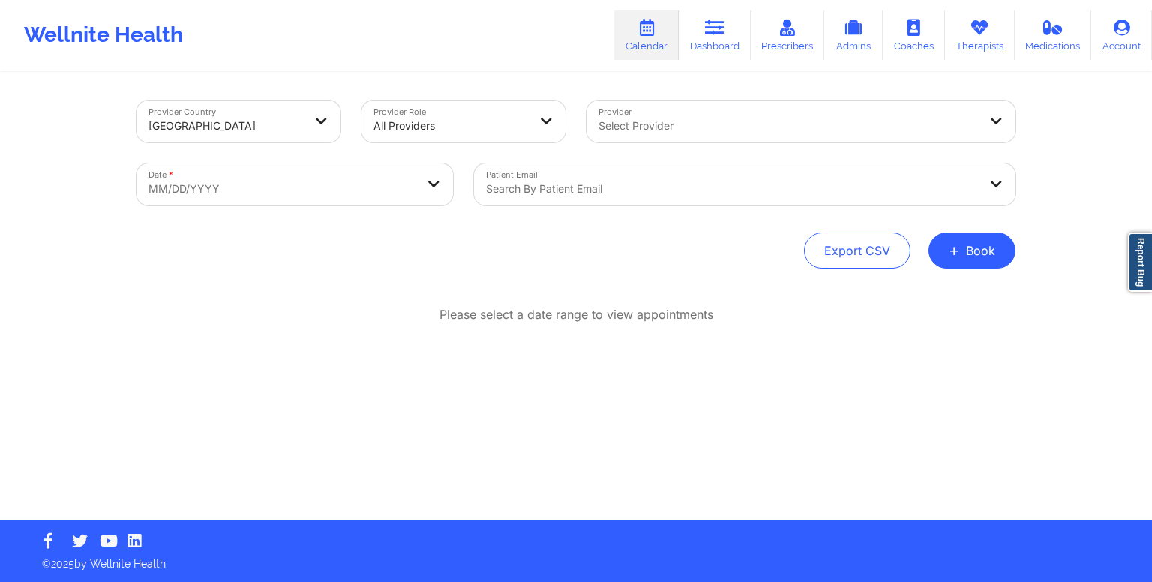
select select "2025-8"
select select "2025-9"
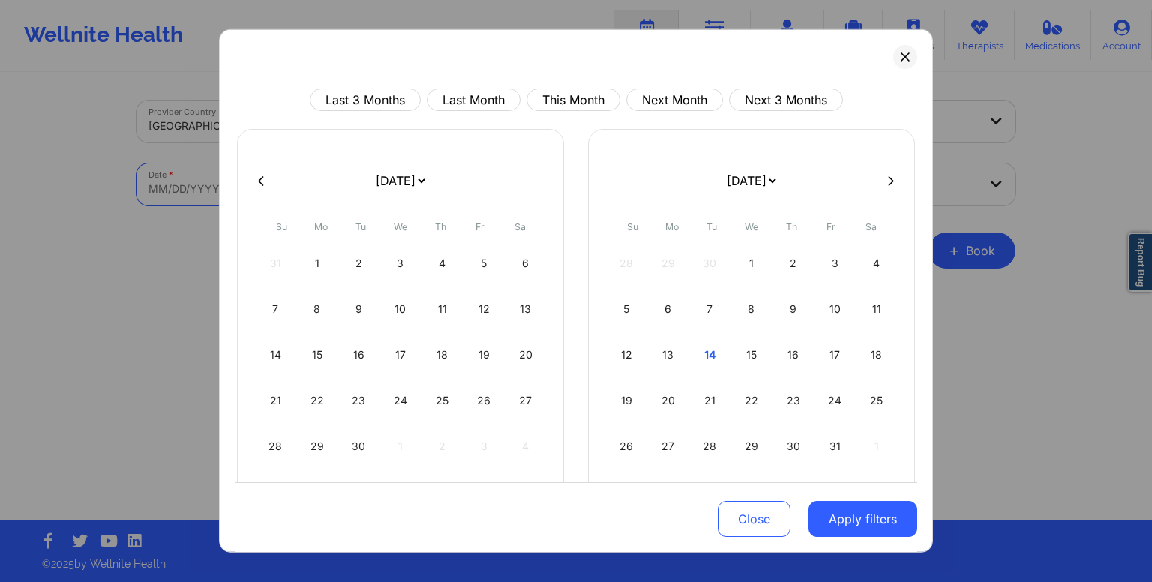
click at [367, 190] on body "Wellnite Health Calendar Dashboard Prescribers Admins Coaches Therapists Medica…" at bounding box center [576, 291] width 1152 height 582
click at [581, 96] on button "This Month" at bounding box center [573, 99] width 94 height 22
select select "2025-9"
select select "2025-10"
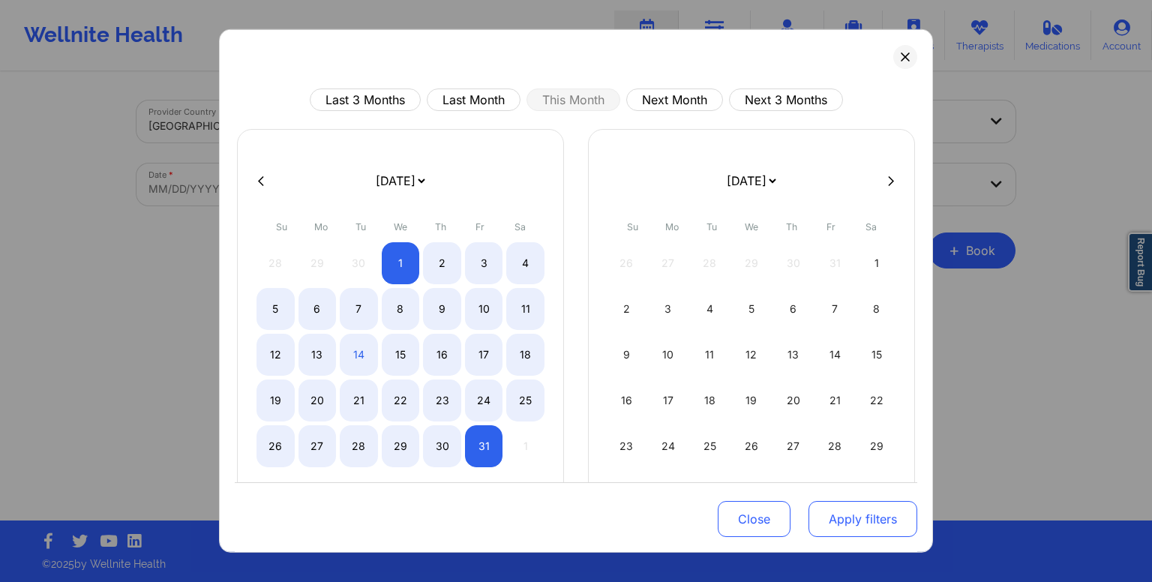
click at [839, 517] on button "Apply filters" at bounding box center [862, 519] width 109 height 36
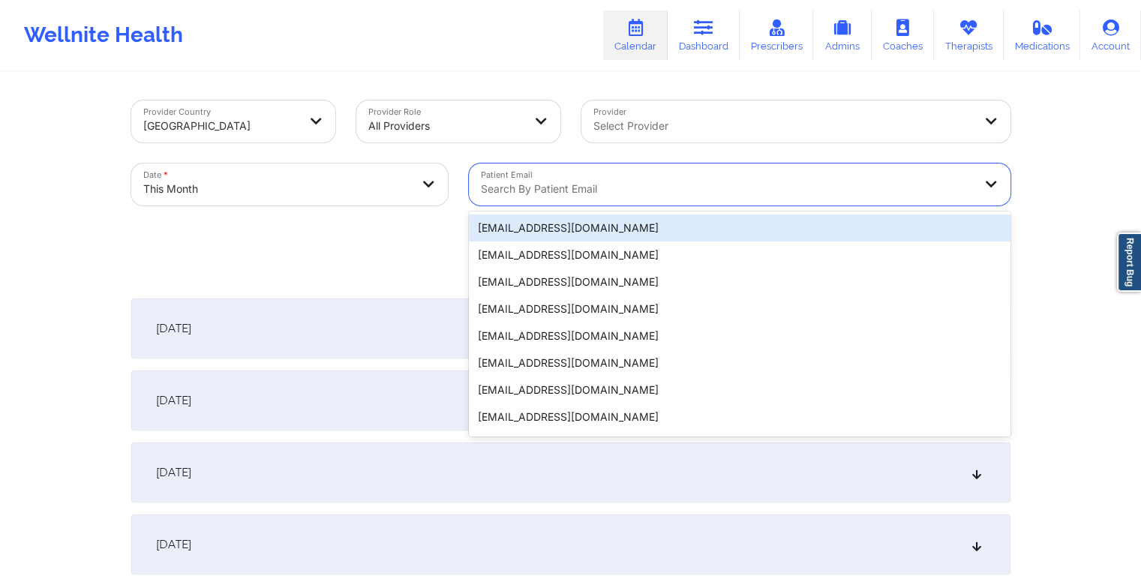
click at [696, 175] on div "Search by patient email" at bounding box center [721, 184] width 505 height 42
paste input "[EMAIL_ADDRESS][DOMAIN_NAME]"
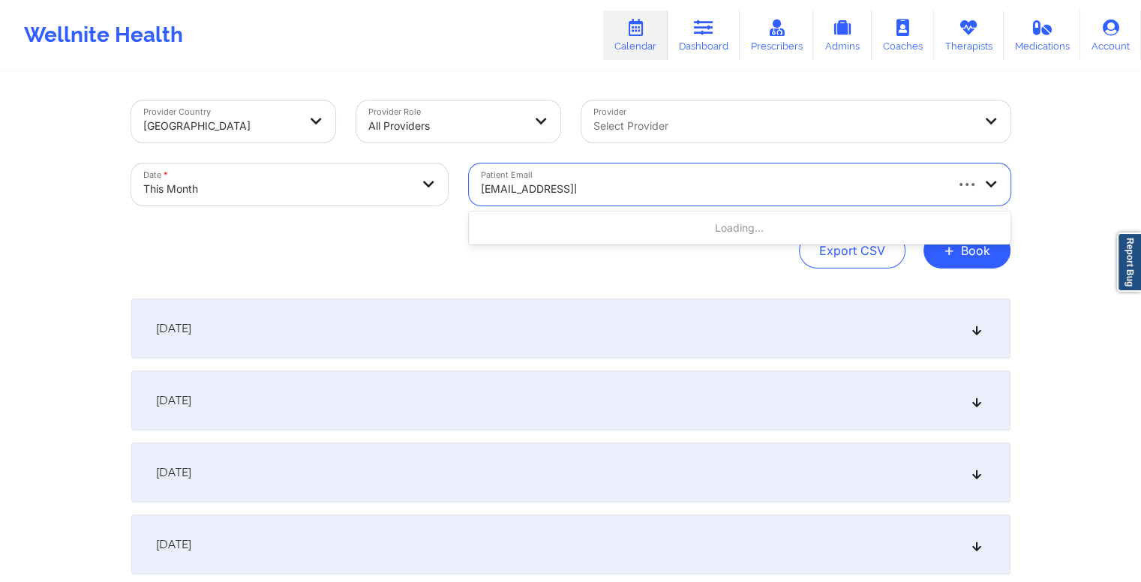
type input "[EMAIL_ADDRESS][DOMAIN_NAME]"
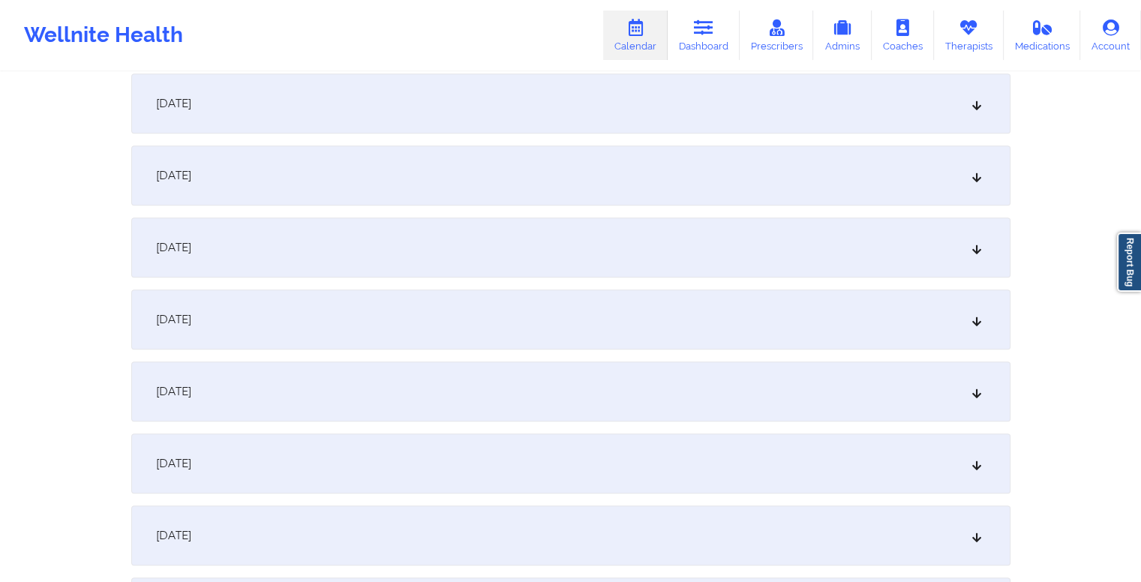
scroll to position [949, 0]
click at [582, 310] on div "[DATE]" at bounding box center [570, 315] width 879 height 60
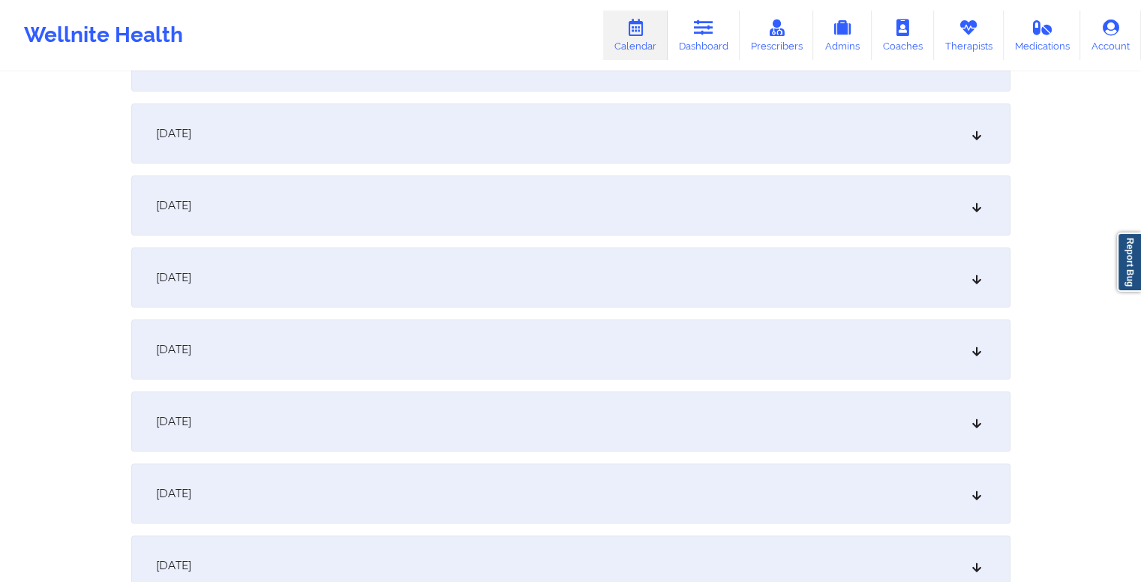
scroll to position [0, 0]
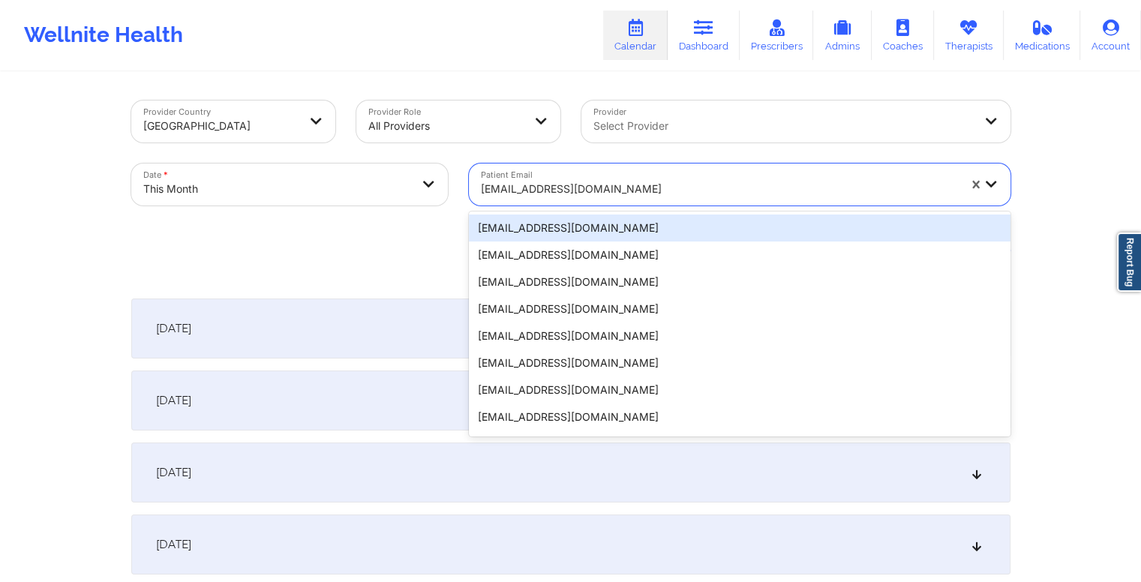
click at [606, 187] on div at bounding box center [719, 189] width 477 height 18
paste input "[EMAIL_ADDRESS][DOMAIN_NAME]"
type input "[EMAIL_ADDRESS][DOMAIN_NAME]"
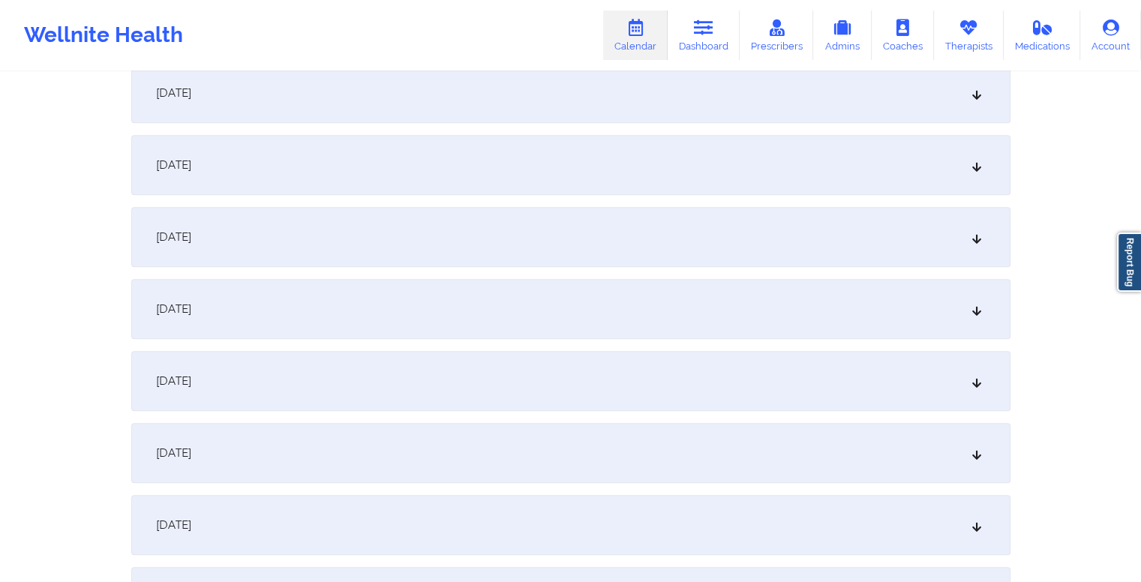
scroll to position [816, 0]
click at [486, 454] on div "[DATE]" at bounding box center [570, 448] width 879 height 60
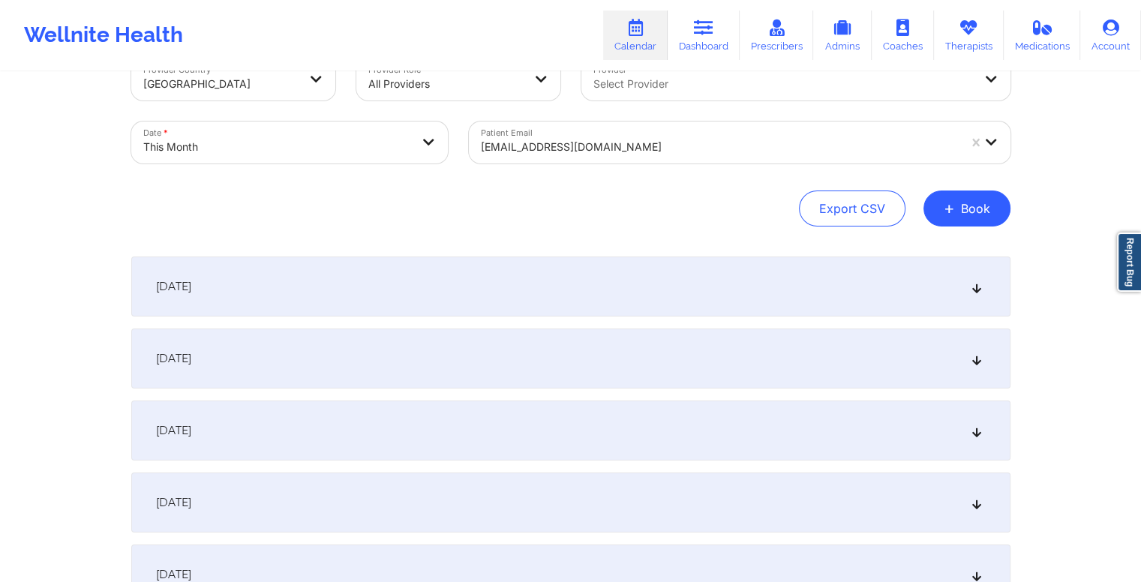
scroll to position [0, 0]
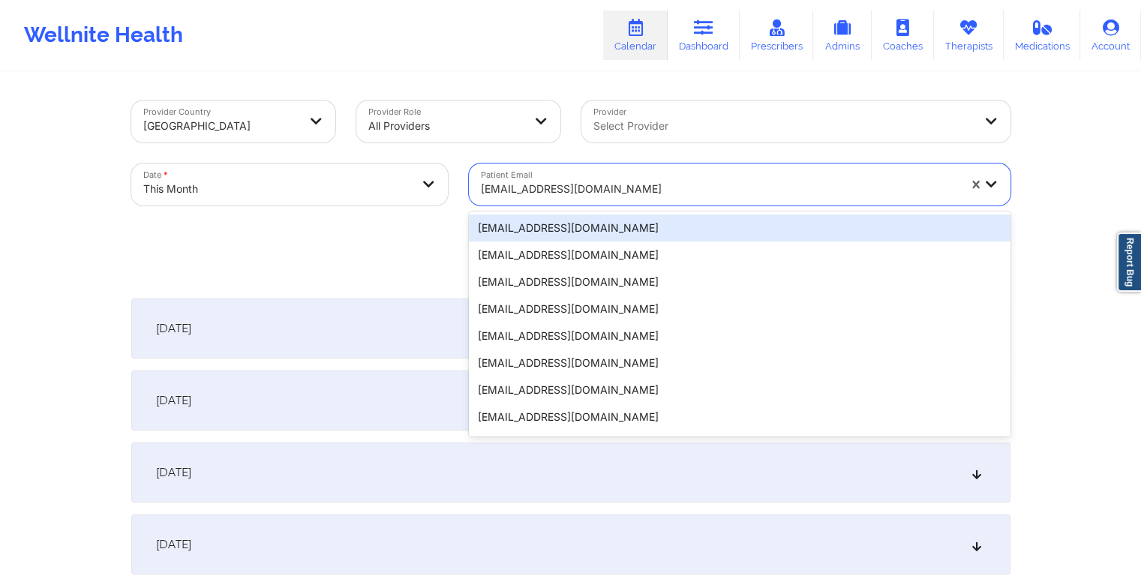
click at [596, 184] on div at bounding box center [719, 189] width 477 height 18
paste input "[EMAIL_ADDRESS][DOMAIN_NAME]"
type input "[EMAIL_ADDRESS][DOMAIN_NAME]"
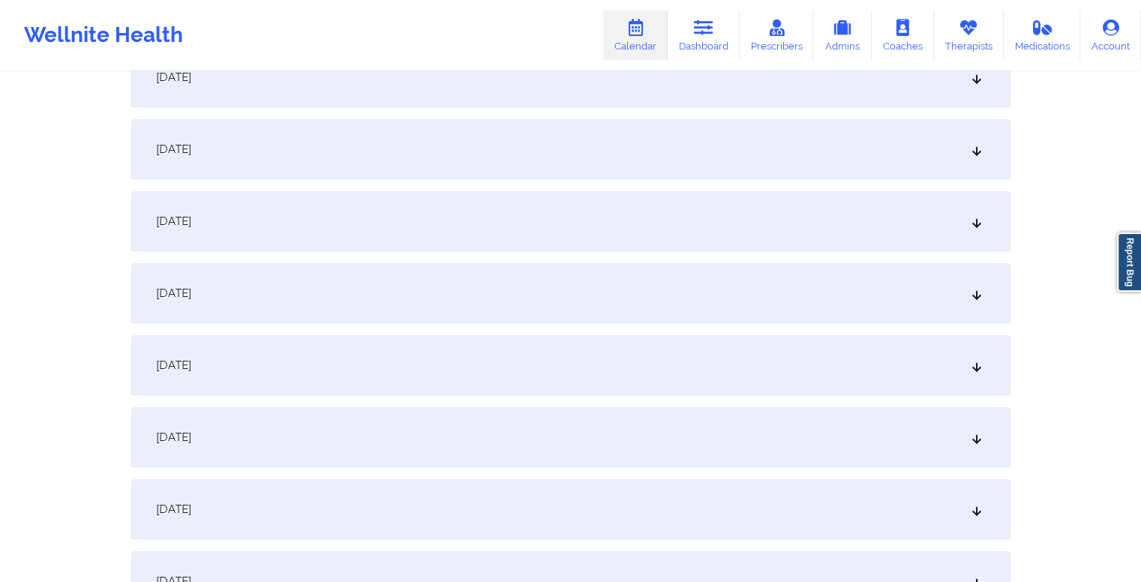
scroll to position [972, 0]
click at [528, 280] on div "[DATE]" at bounding box center [570, 292] width 879 height 60
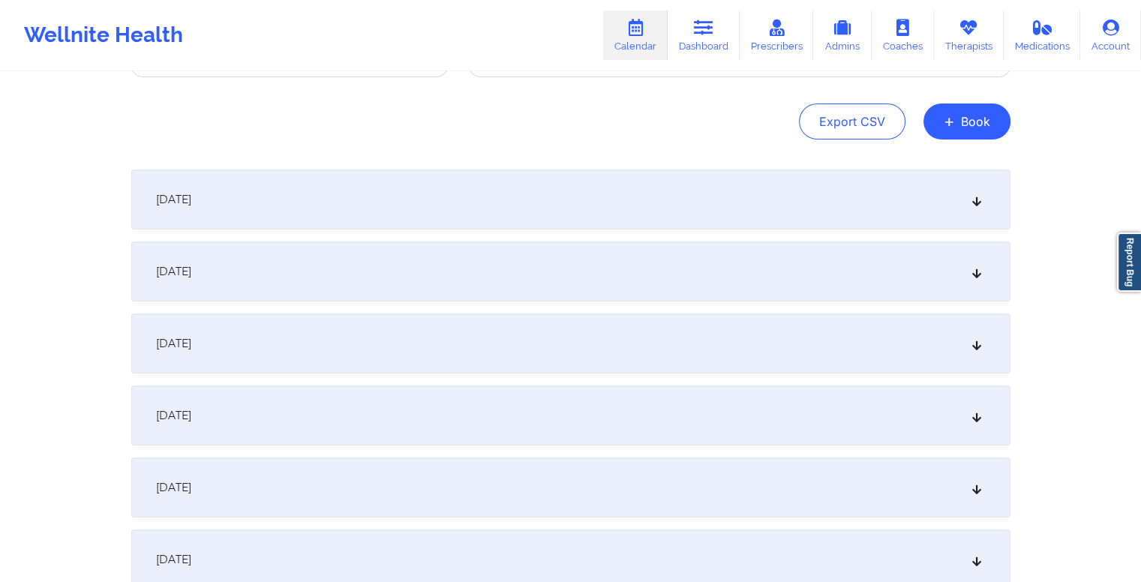
scroll to position [0, 0]
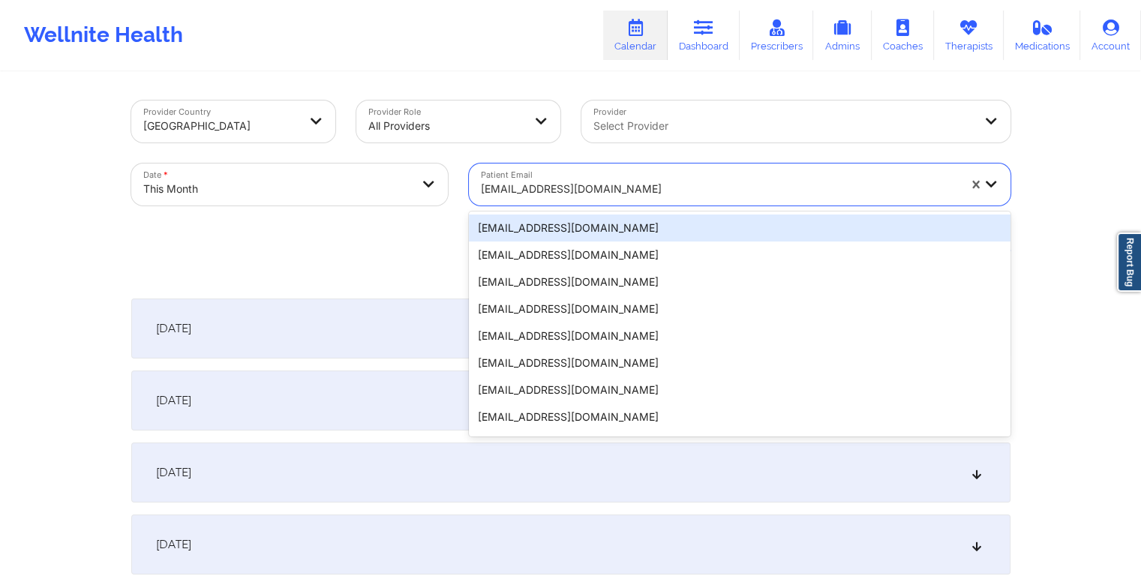
click at [588, 190] on div at bounding box center [719, 189] width 477 height 18
paste input "[EMAIL_ADDRESS][DOMAIN_NAME]"
type input "[EMAIL_ADDRESS][DOMAIN_NAME]"
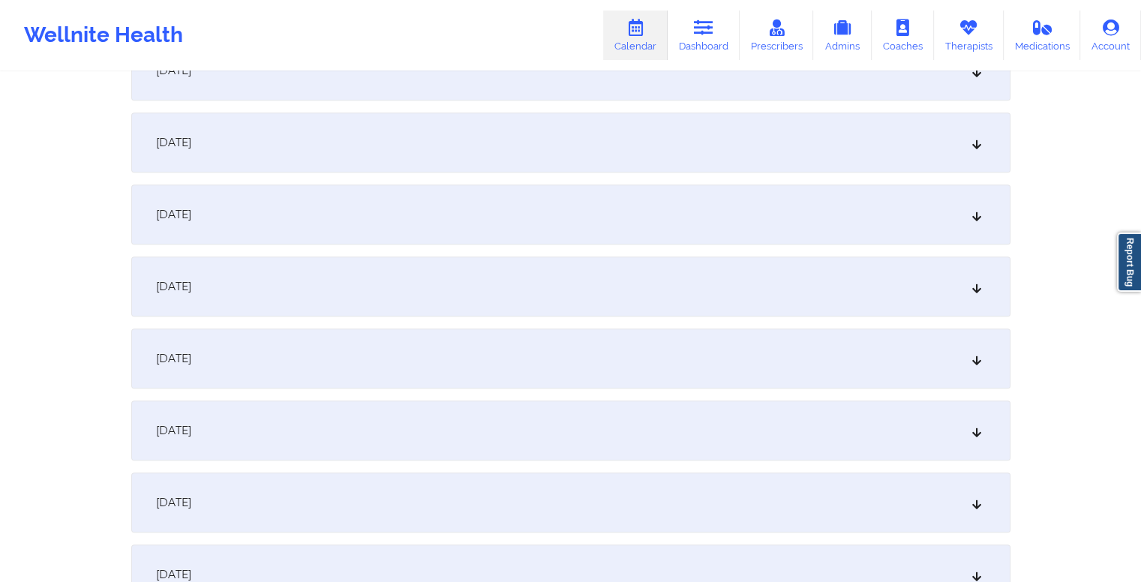
scroll to position [999, 0]
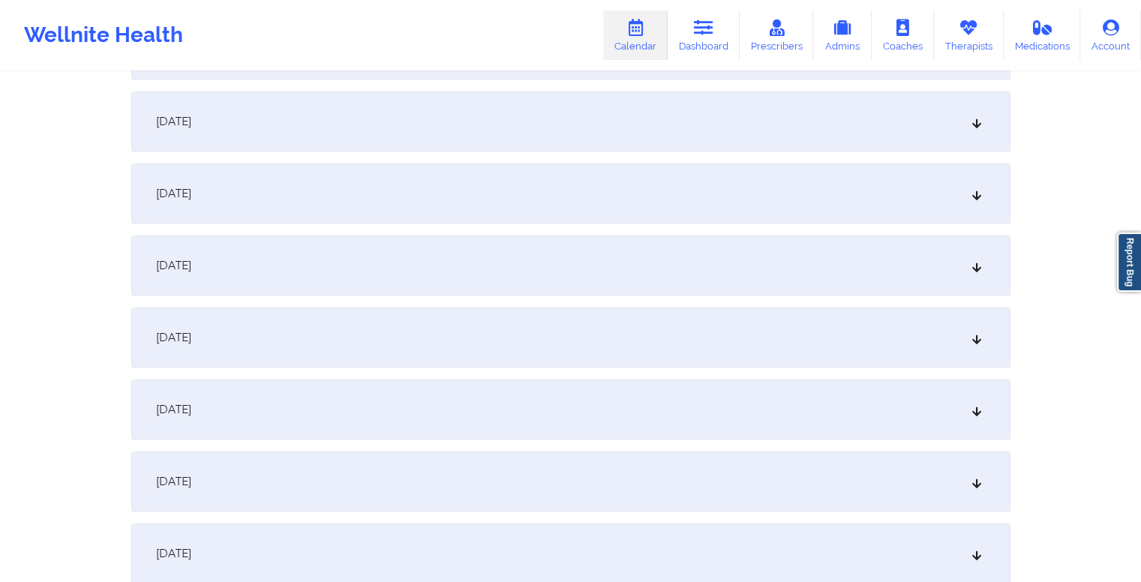
click at [587, 247] on div "[DATE]" at bounding box center [570, 265] width 879 height 60
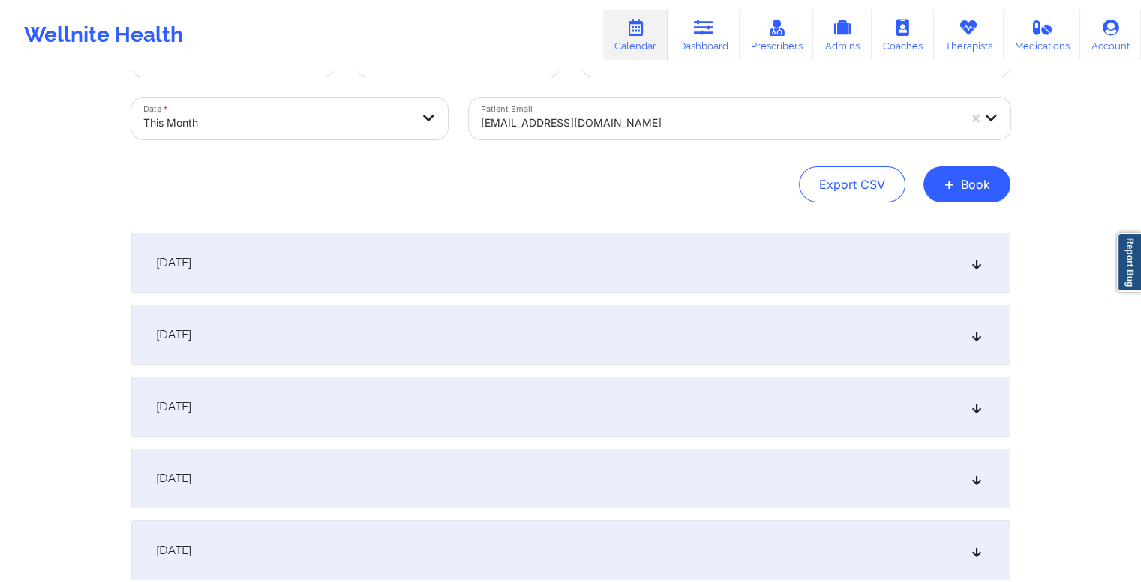
scroll to position [0, 0]
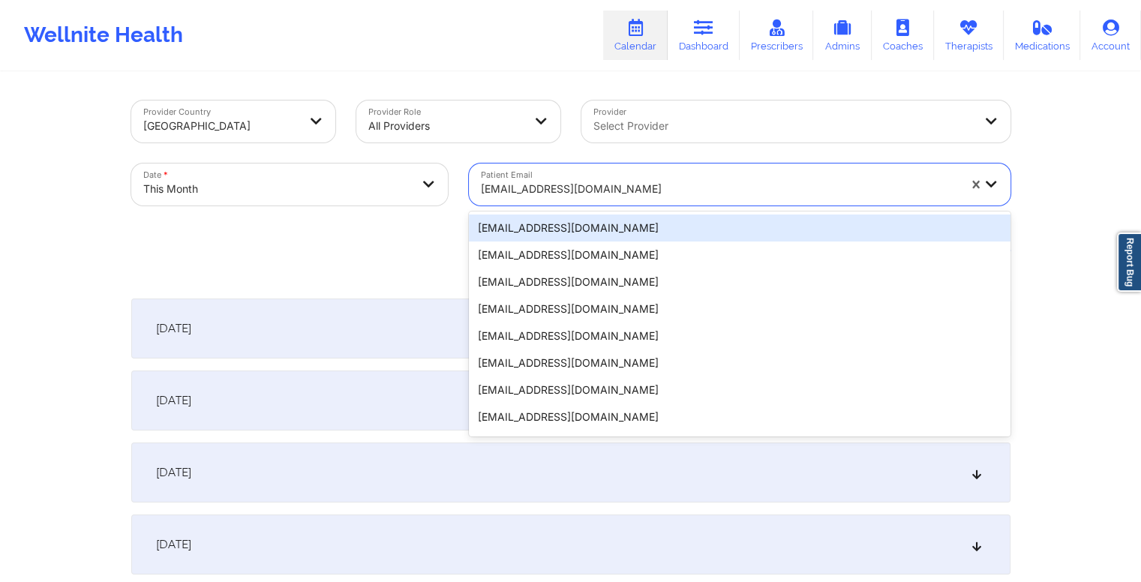
click at [619, 193] on div at bounding box center [719, 189] width 477 height 18
paste input "[DEMOGRAPHIC_DATA][DOMAIN_NAME]"
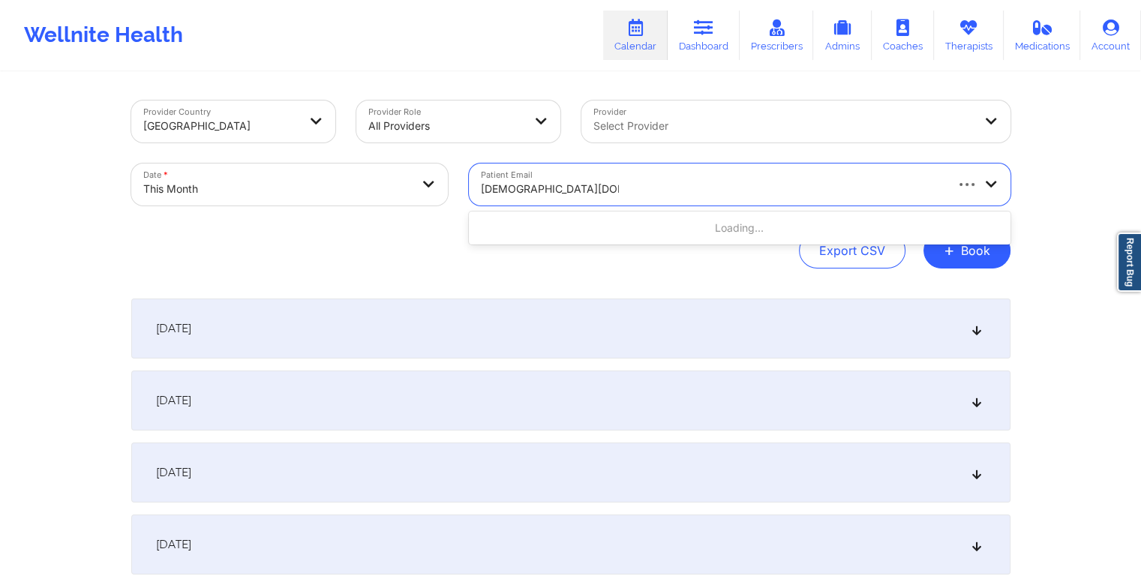
type input "[DEMOGRAPHIC_DATA][DOMAIN_NAME]"
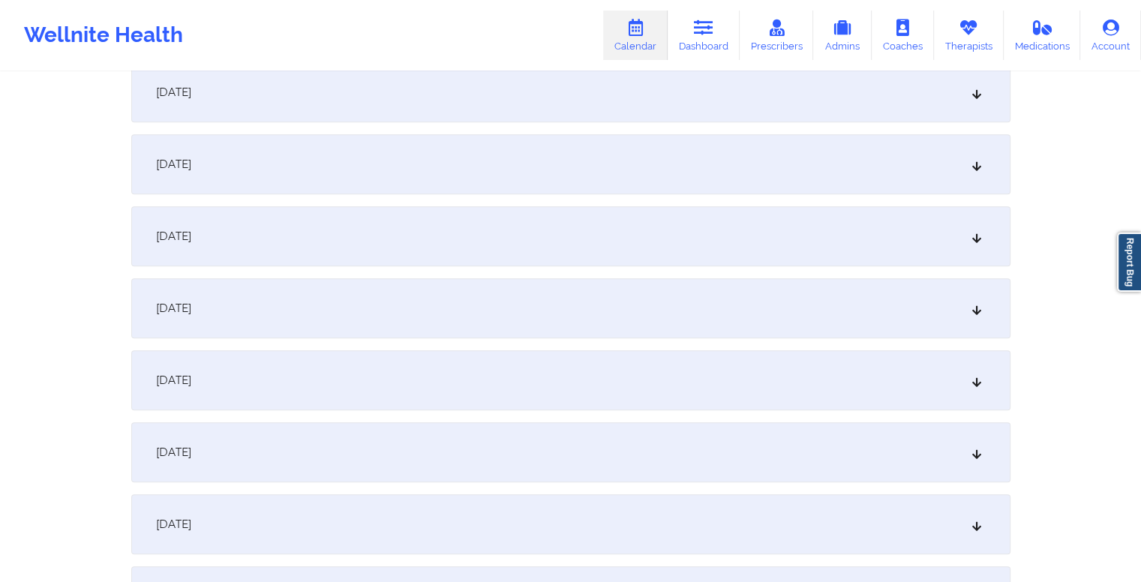
scroll to position [903, 0]
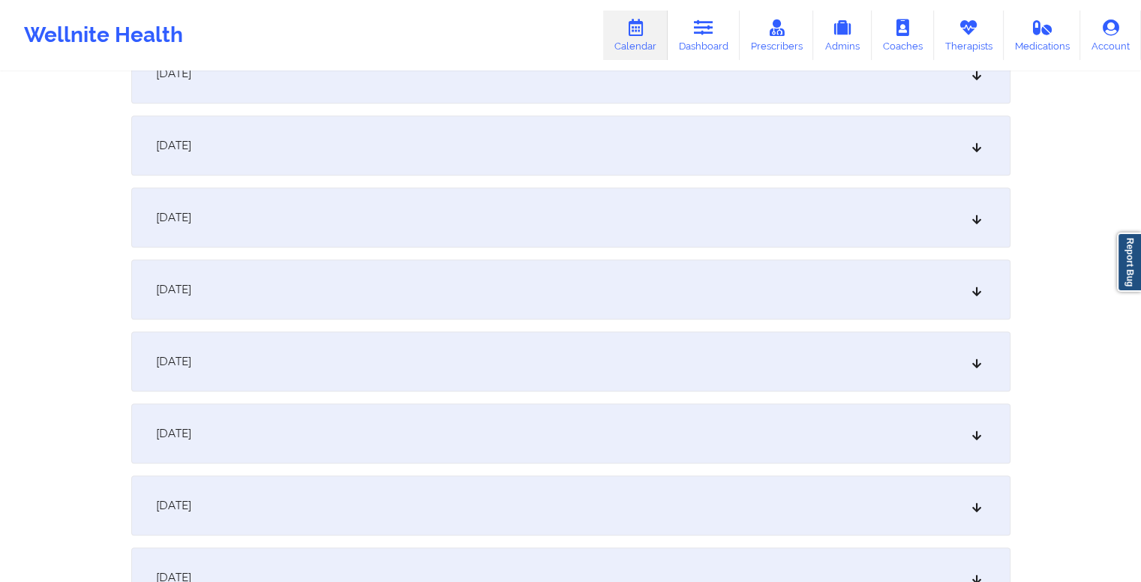
click at [496, 364] on div "[DATE]" at bounding box center [570, 361] width 879 height 60
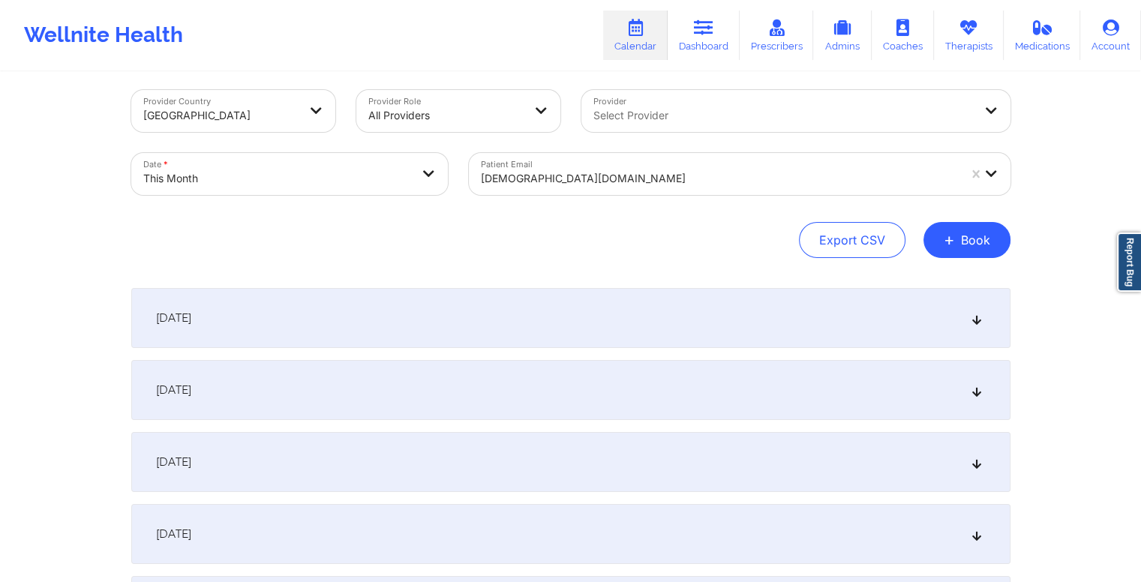
scroll to position [0, 0]
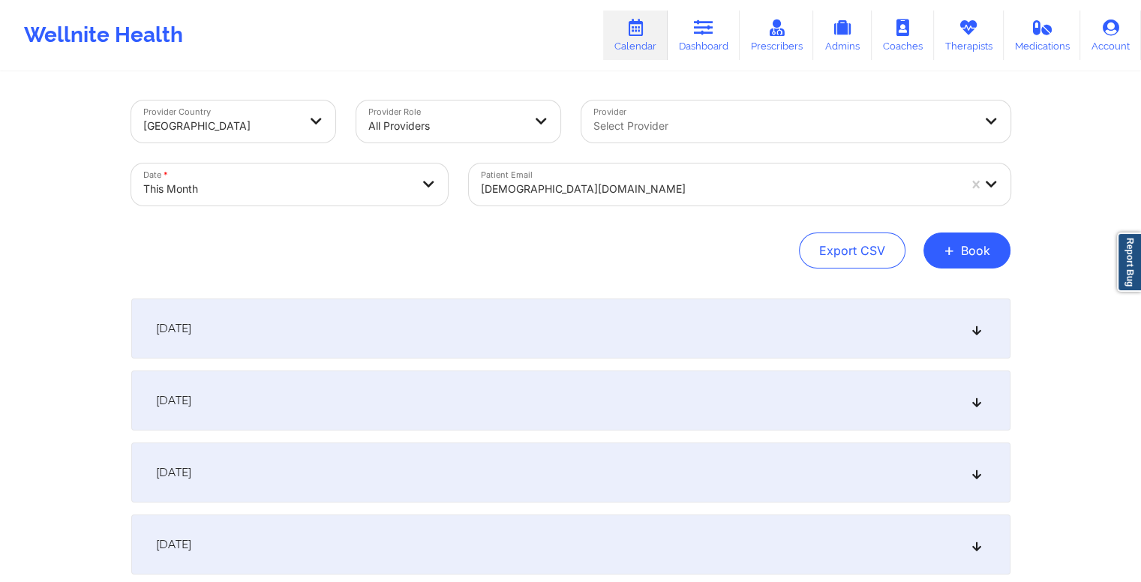
click at [567, 188] on div at bounding box center [719, 189] width 477 height 18
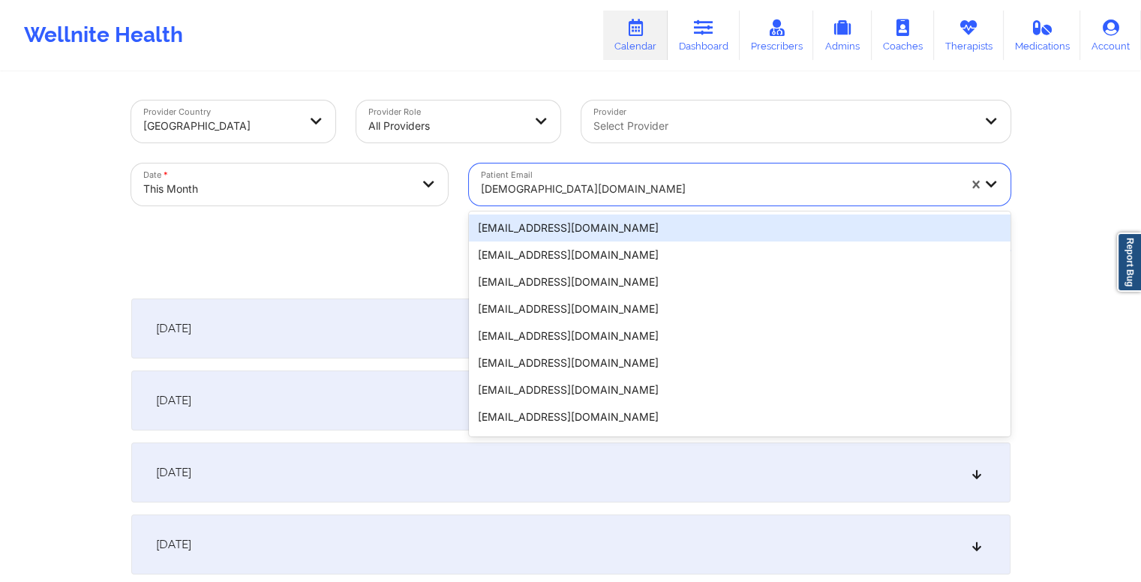
paste input "[EMAIL_ADDRESS][DOMAIN_NAME]"
type input "[EMAIL_ADDRESS][DOMAIN_NAME]"
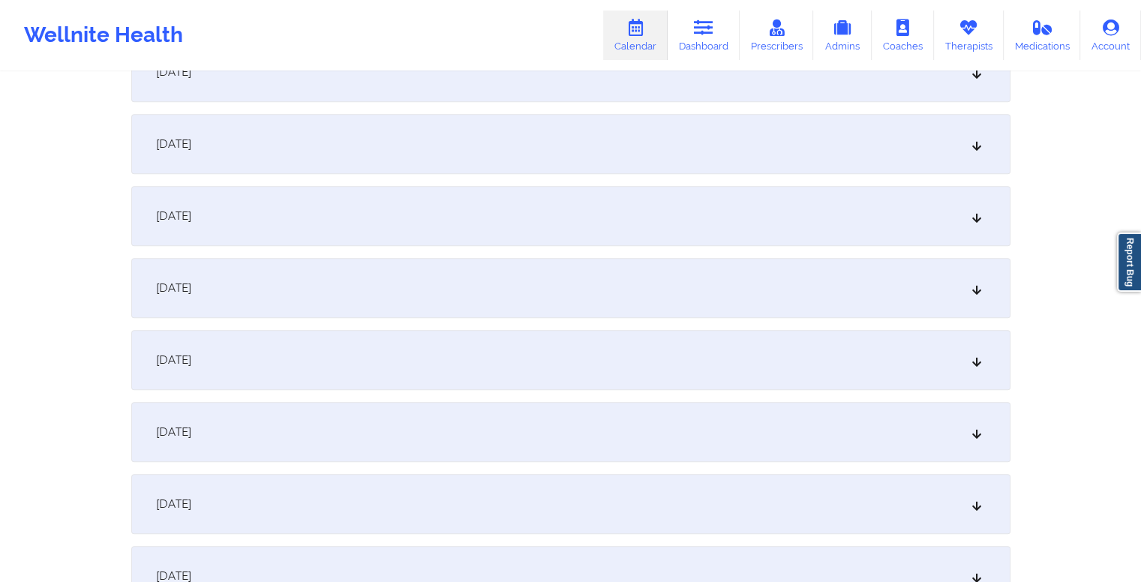
scroll to position [906, 0]
click at [556, 362] on div "[DATE]" at bounding box center [570, 358] width 879 height 60
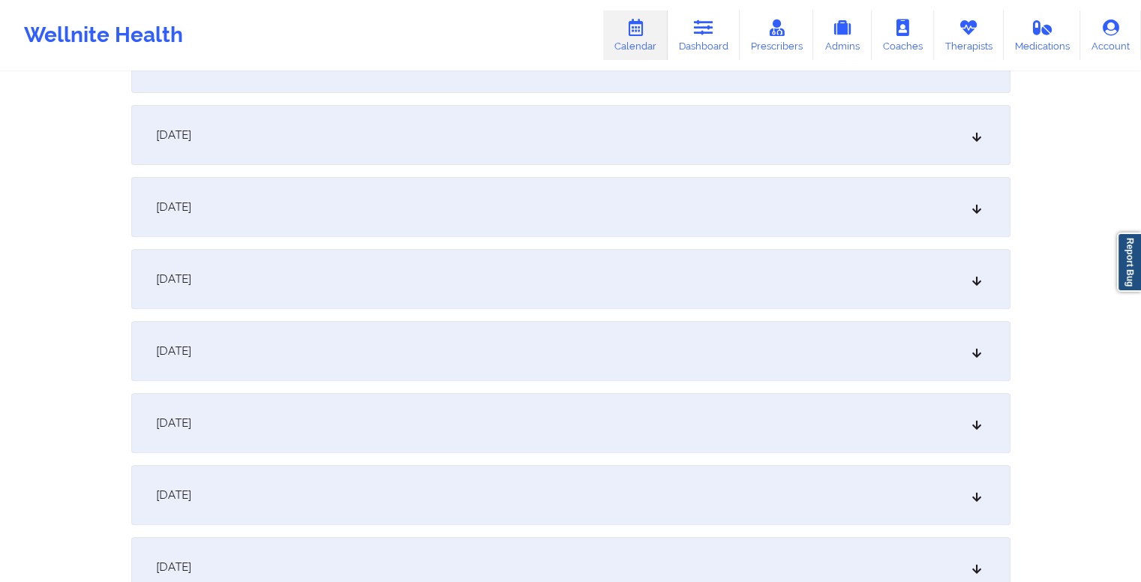
scroll to position [0, 0]
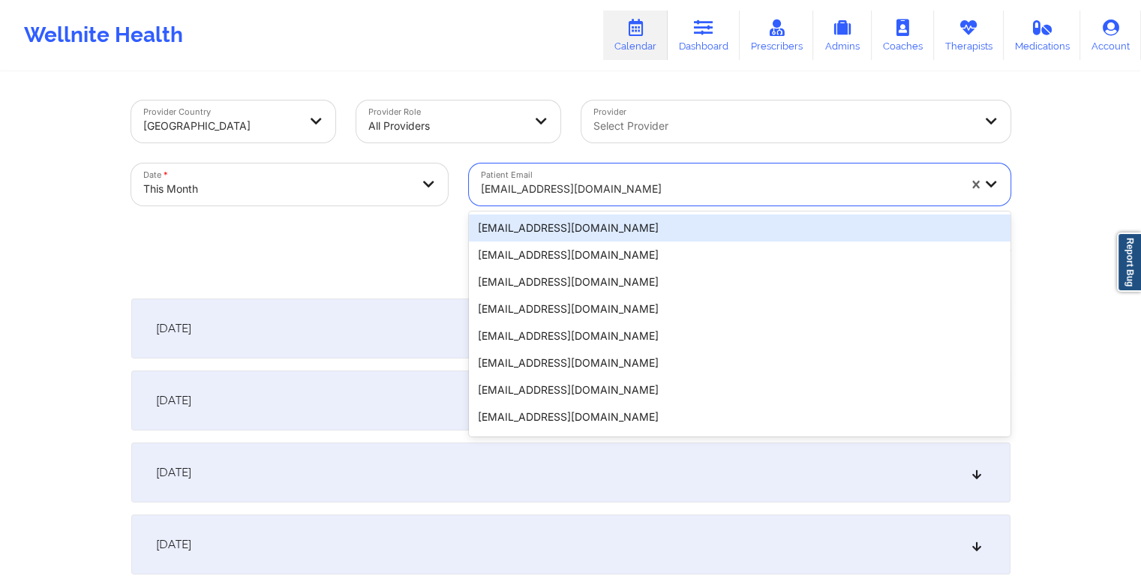
click at [567, 187] on div at bounding box center [719, 189] width 477 height 18
paste input "[EMAIL_ADDRESS][DOMAIN_NAME]"
type input "[EMAIL_ADDRESS][DOMAIN_NAME]"
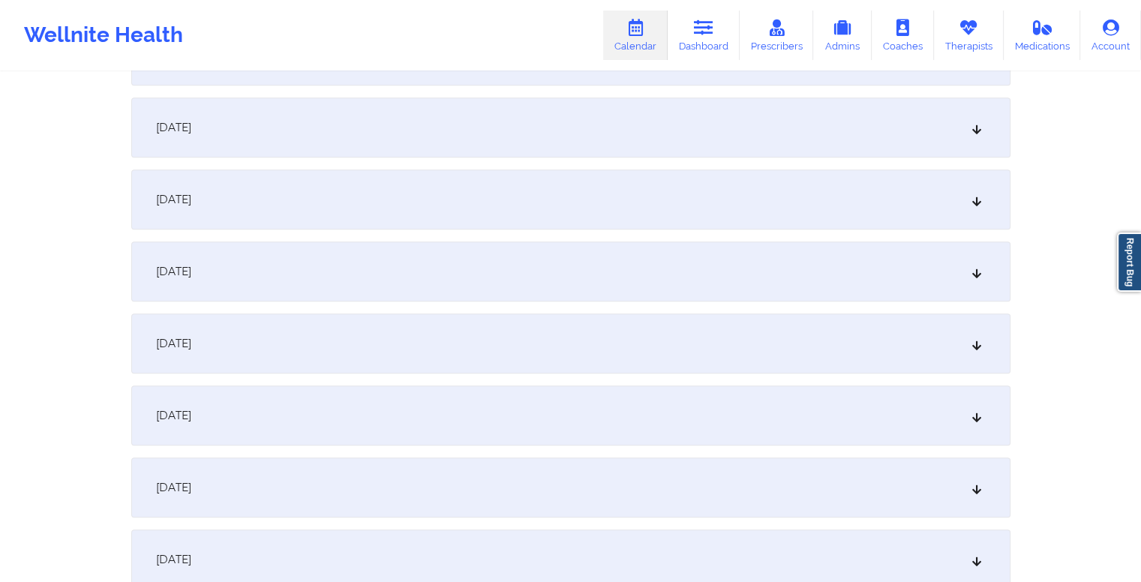
scroll to position [1002, 0]
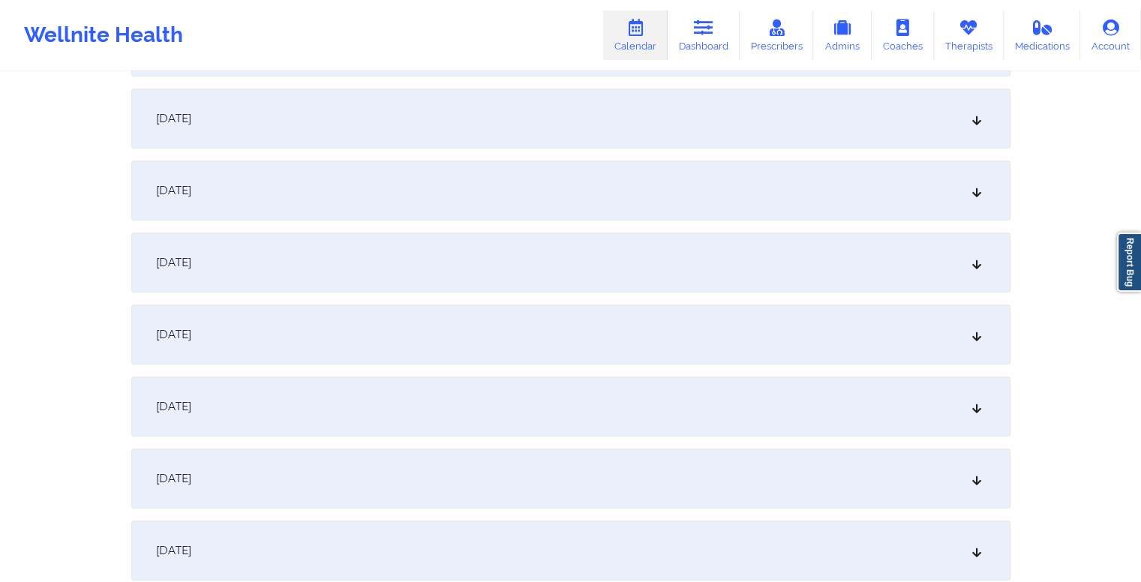
click at [465, 291] on div "[DATE]" at bounding box center [570, 262] width 879 height 60
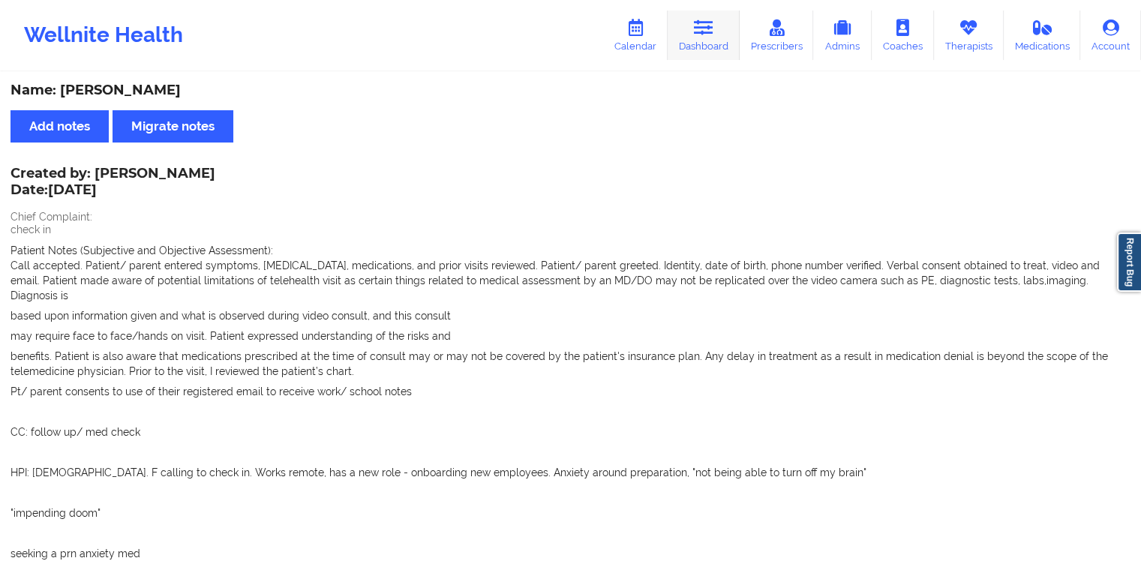
drag, startPoint x: 0, startPoint y: 0, endPoint x: 708, endPoint y: 23, distance: 708.3
click at [708, 23] on icon at bounding box center [703, 27] width 19 height 16
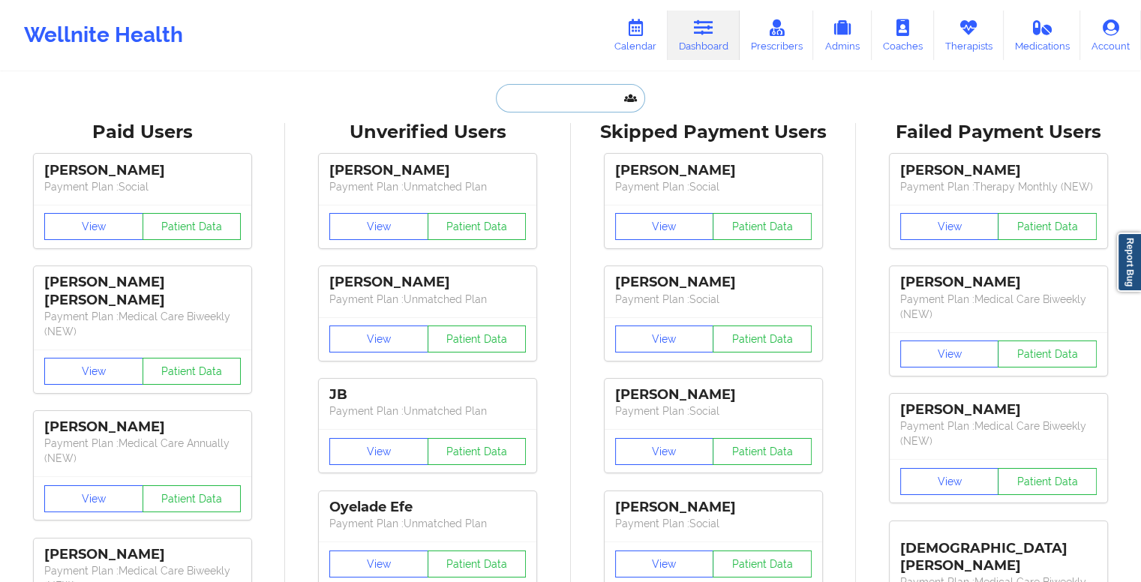
click at [576, 94] on input "text" at bounding box center [570, 98] width 148 height 28
paste input "victoriamorson@gmail.com"
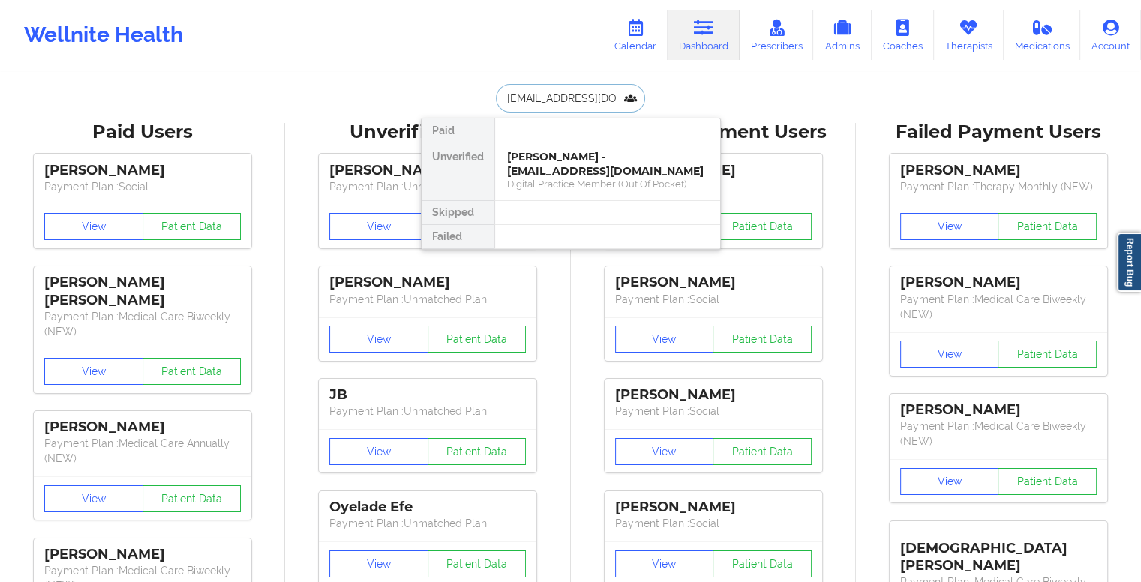
click at [564, 103] on input "victoriamorson@gmail.com" at bounding box center [570, 98] width 148 height 28
paste input "danieljohnkelley"
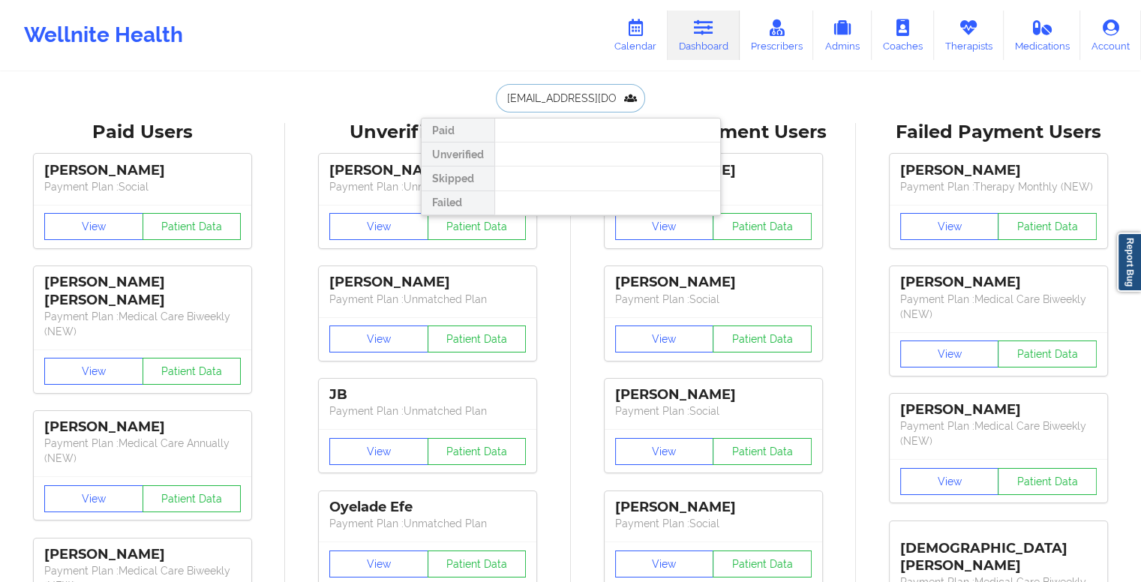
click at [555, 100] on input "[EMAIL_ADDRESS][DOMAIN_NAME]" at bounding box center [570, 98] width 148 height 28
paste input "[PERSON_NAME]"
type input "[PERSON_NAME]"
